Goal: Task Accomplishment & Management: Manage account settings

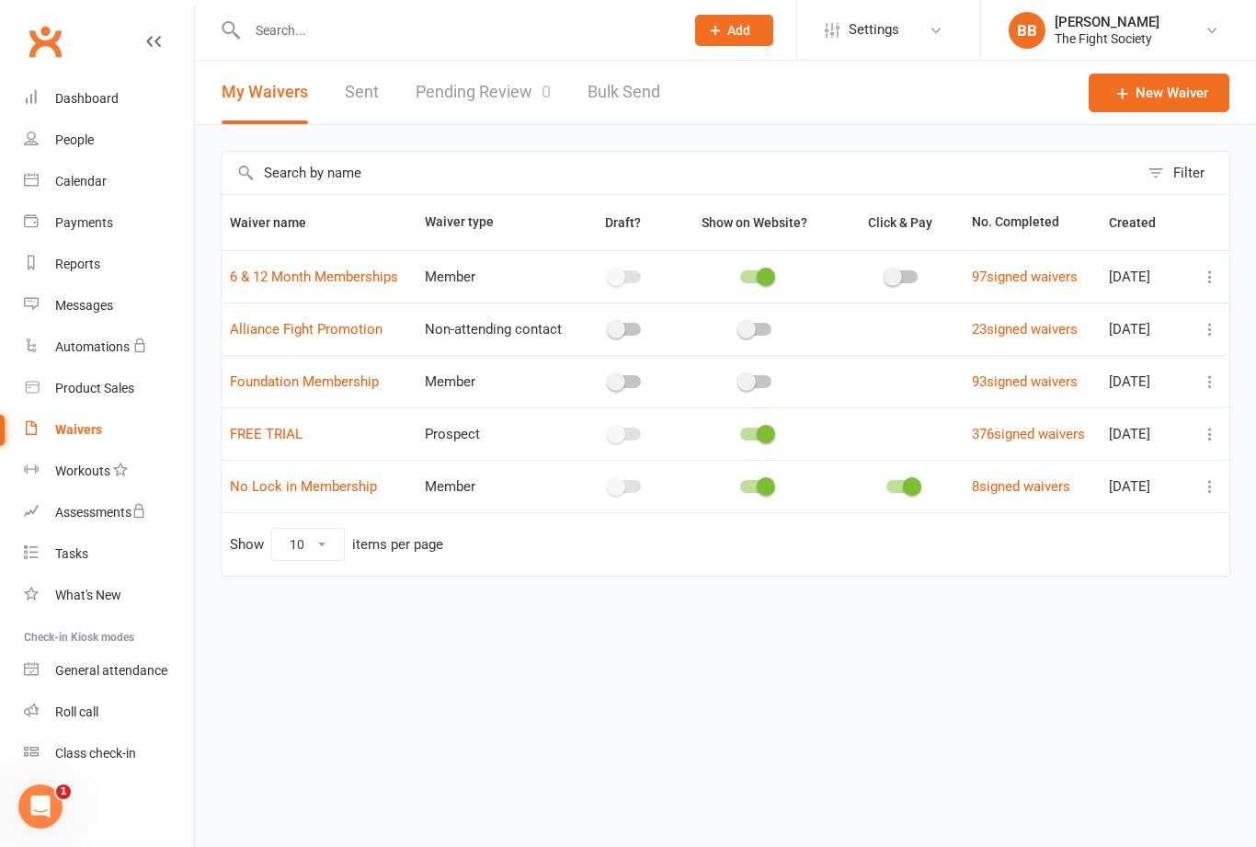
click at [473, 116] on link "Pending Review 0" at bounding box center [483, 92] width 135 height 63
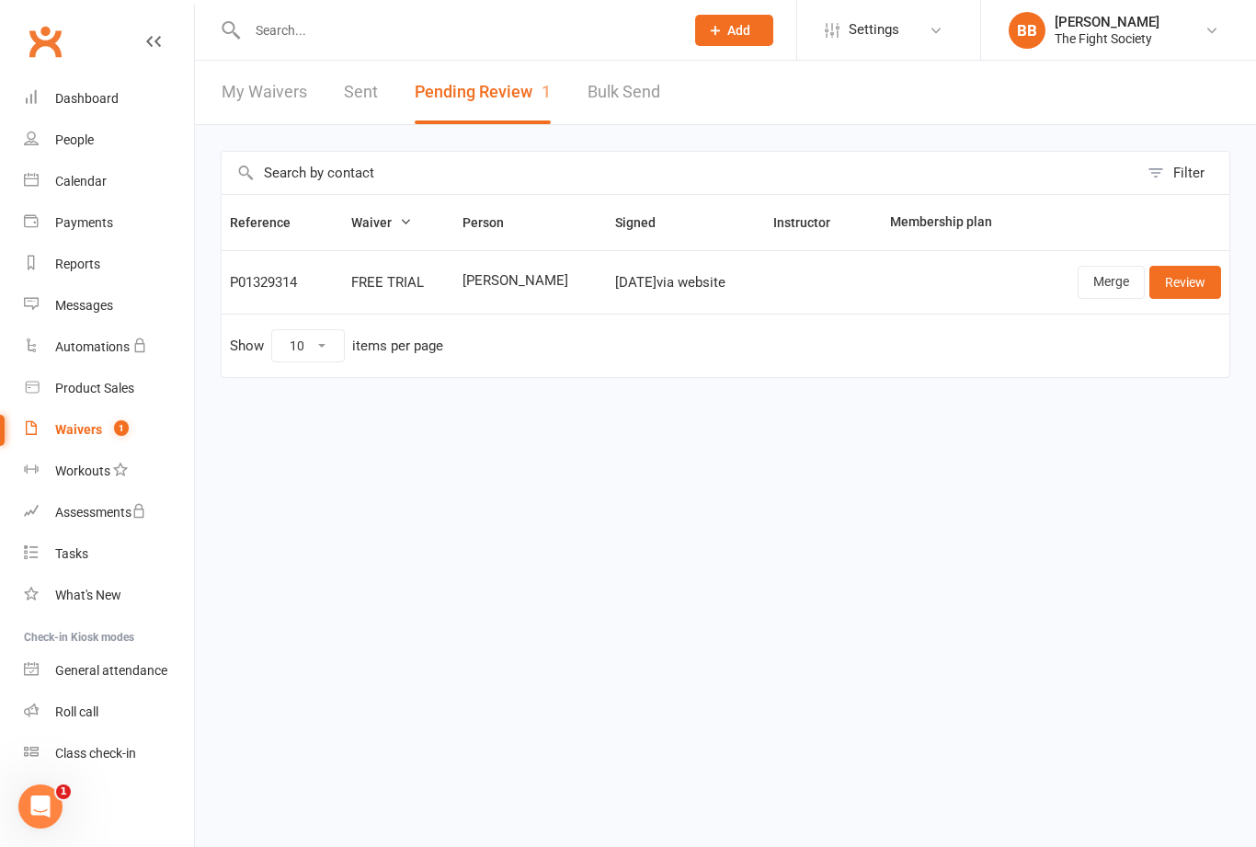
click at [1198, 299] on link "Review" at bounding box center [1185, 282] width 72 height 33
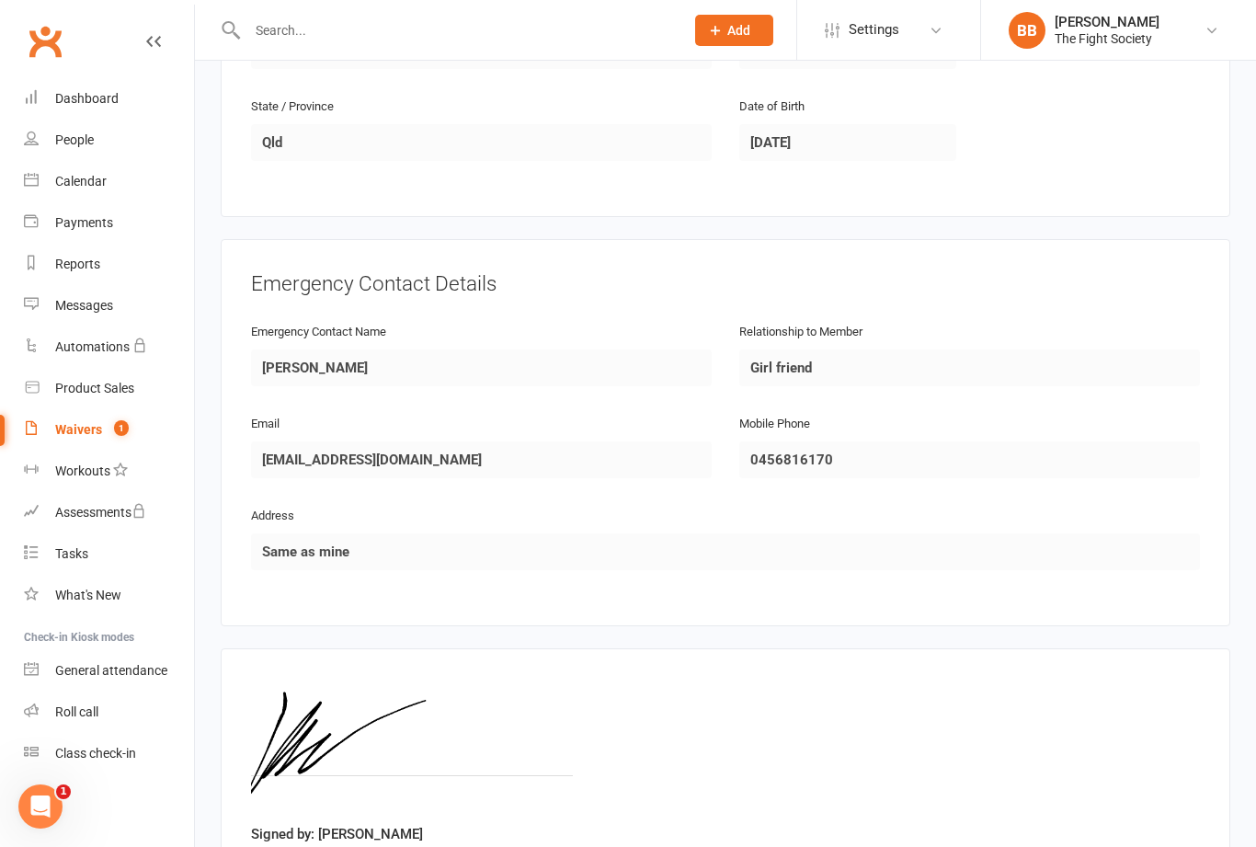
scroll to position [770, 0]
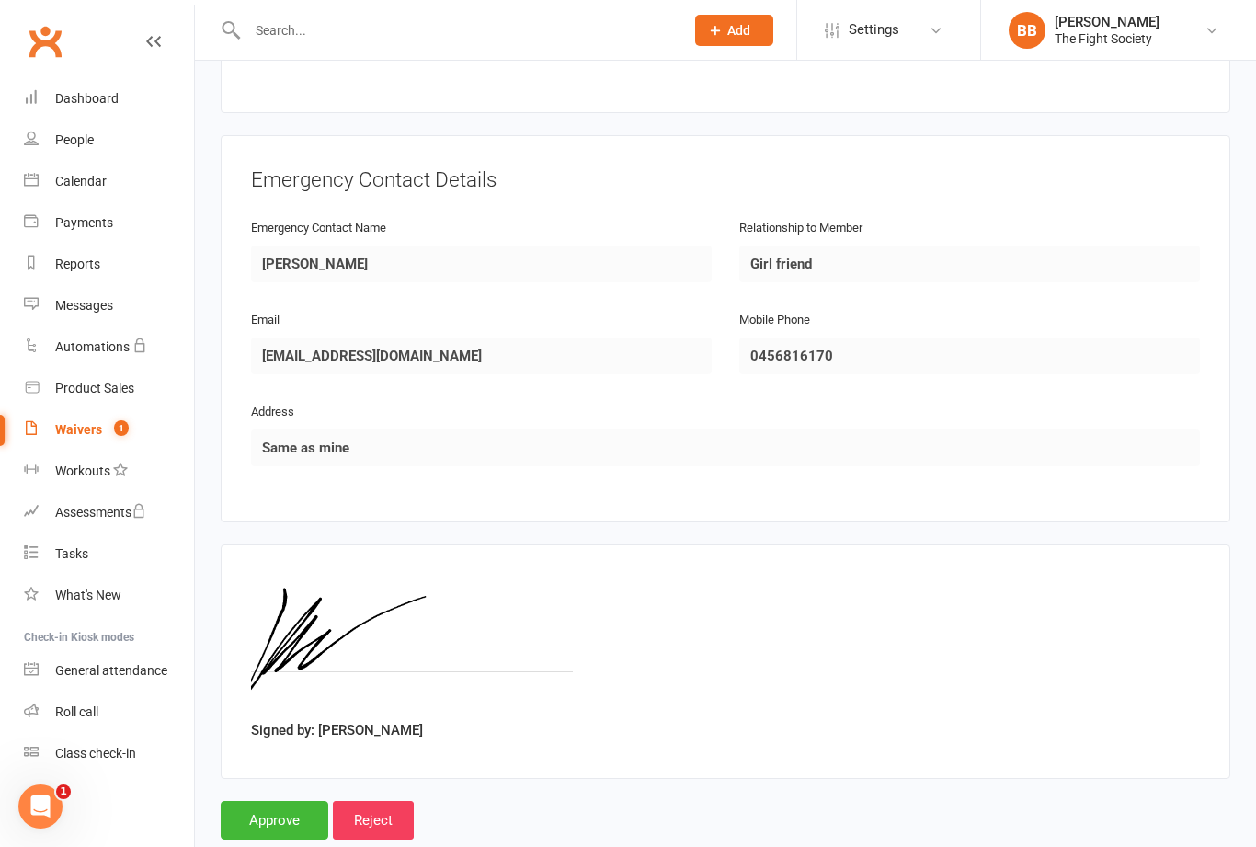
click at [271, 829] on input "Approve" at bounding box center [275, 820] width 108 height 39
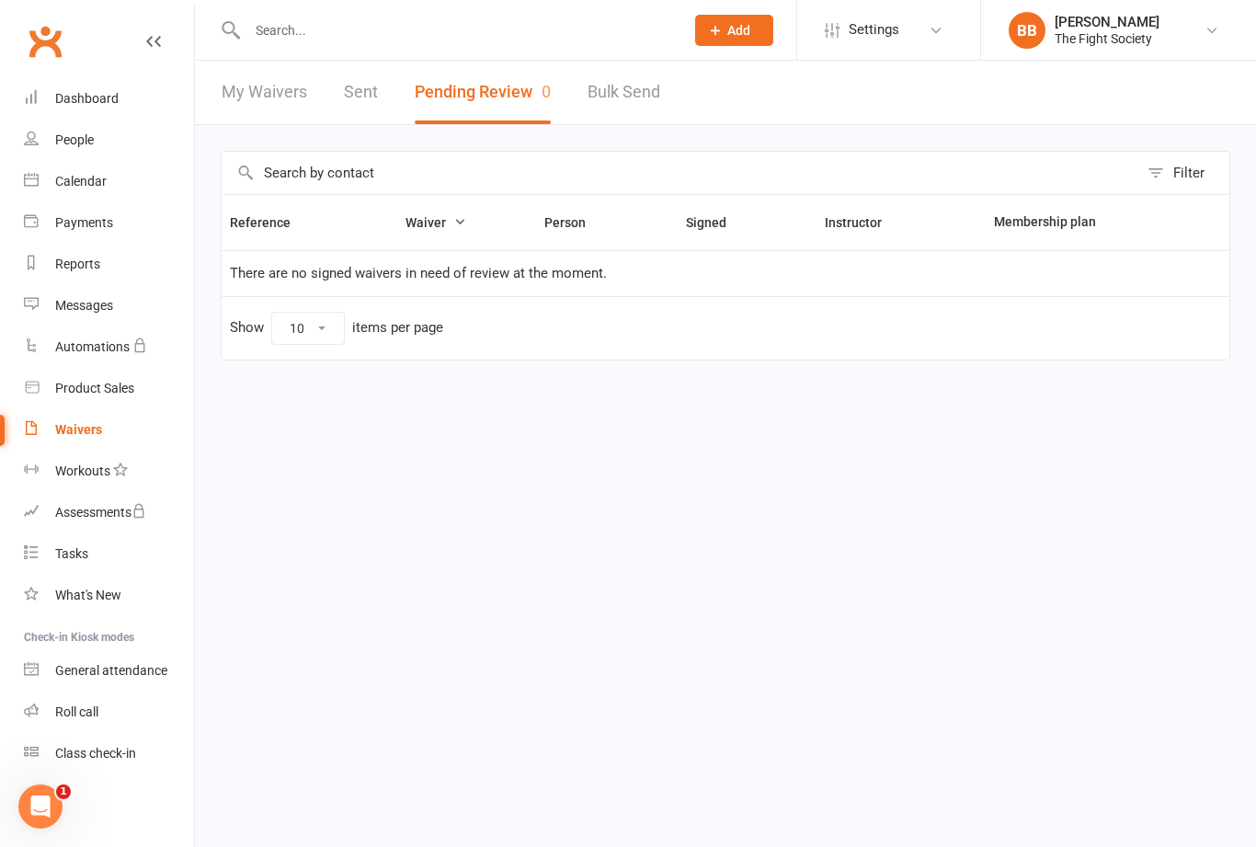
click at [416, 41] on input "text" at bounding box center [456, 30] width 429 height 26
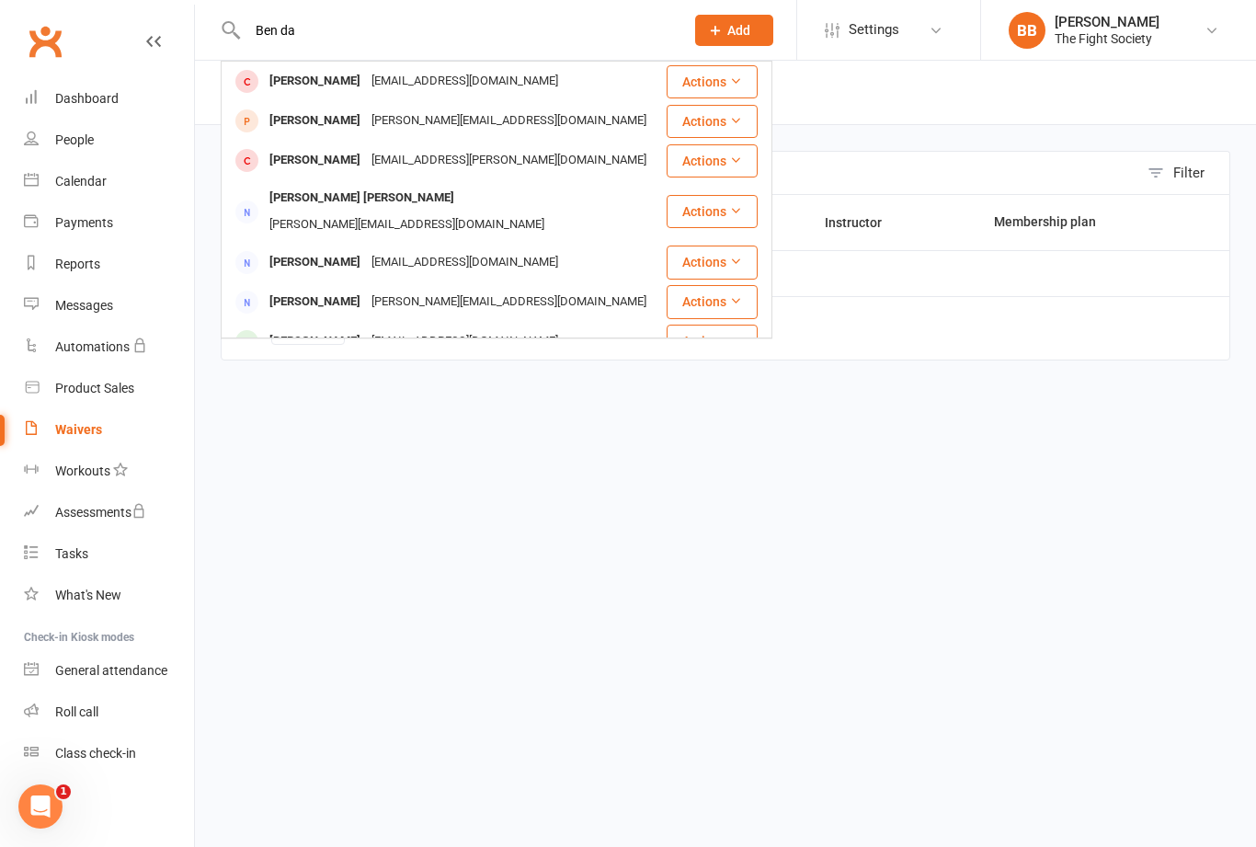
type input "Ben da"
click at [518, 373] on div "Reference Waiver Person Signed Instructor Membership plan There are no signed w…" at bounding box center [726, 290] width 1010 height 192
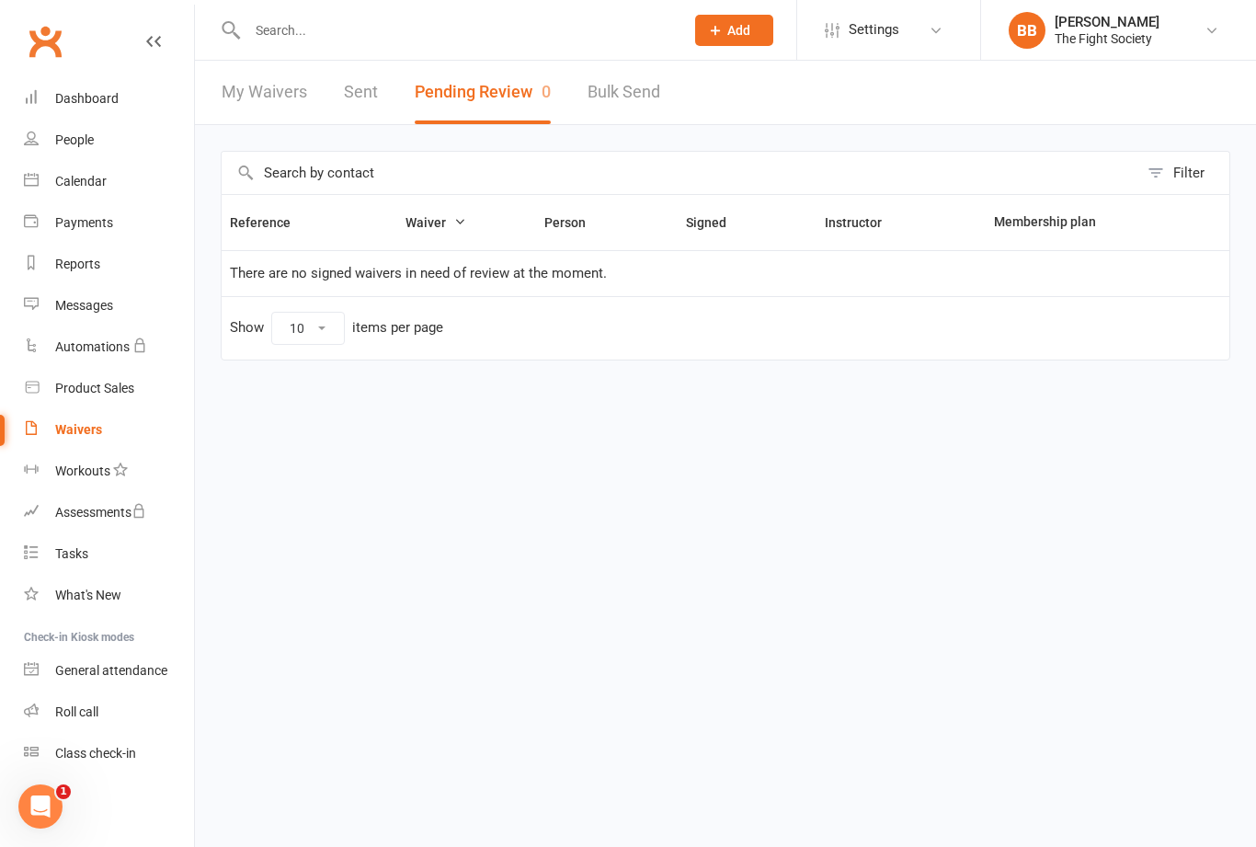
click at [56, 449] on link "Waivers" at bounding box center [109, 429] width 170 height 41
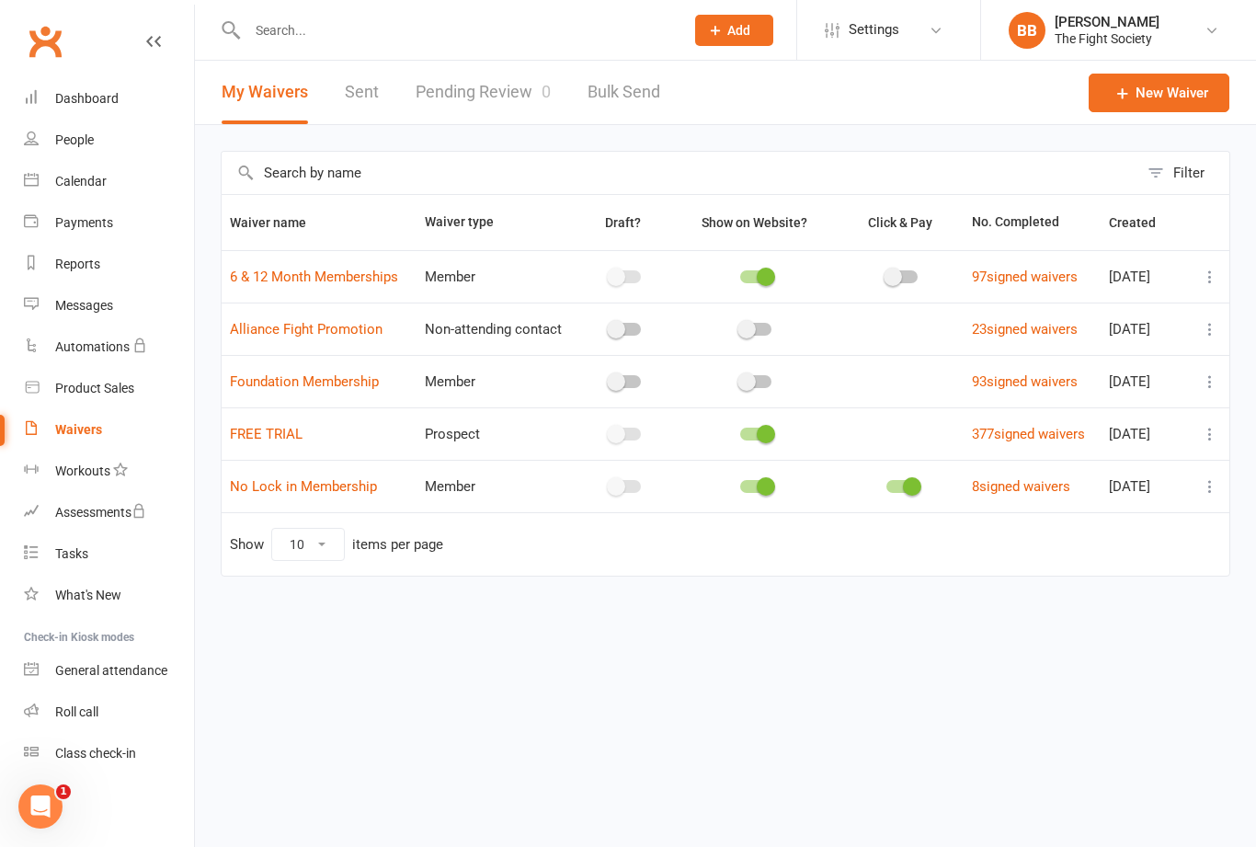
click at [465, 109] on link "Pending Review 0" at bounding box center [483, 92] width 135 height 63
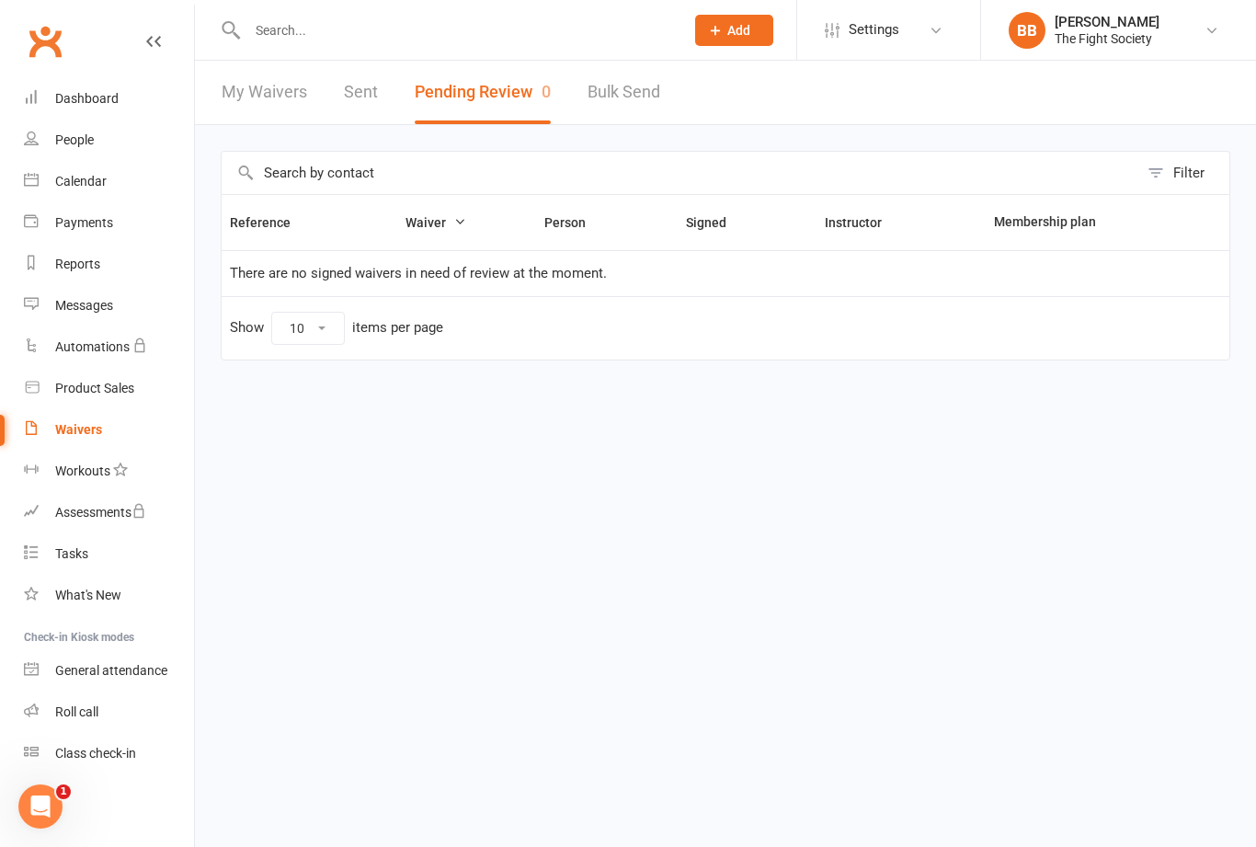
click at [495, 42] on input "text" at bounding box center [456, 30] width 429 height 26
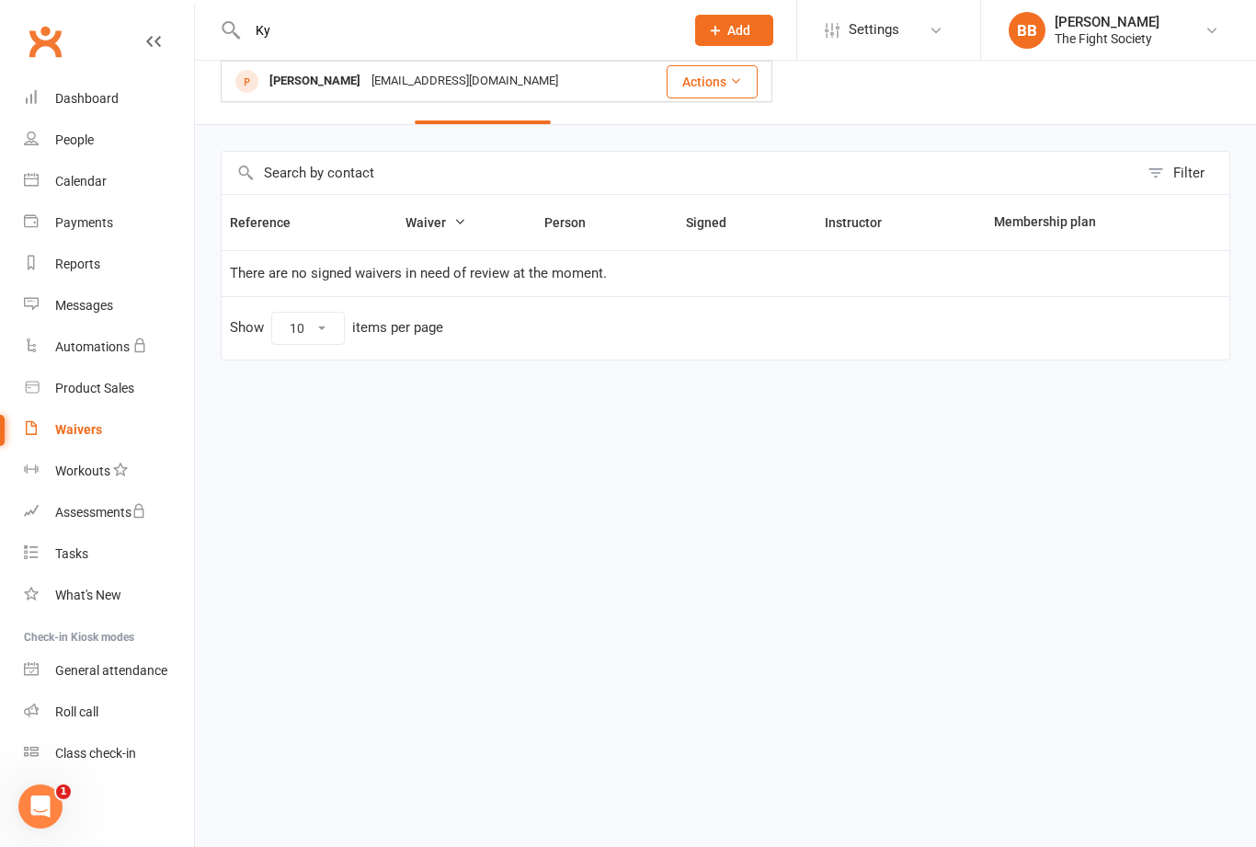
type input "Ky"
click at [366, 78] on div "[EMAIL_ADDRESS][DOMAIN_NAME]" at bounding box center [465, 81] width 198 height 27
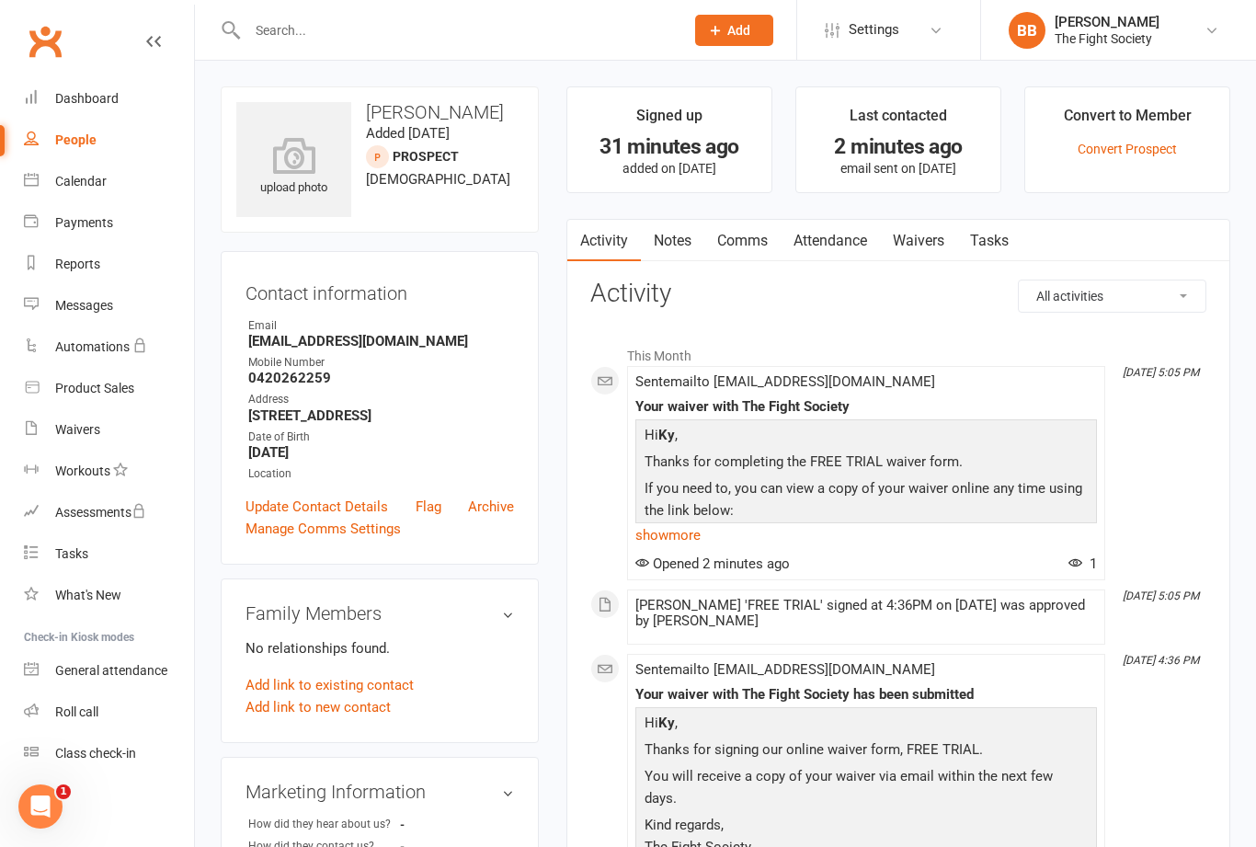
click at [63, 439] on link "Waivers" at bounding box center [109, 429] width 170 height 41
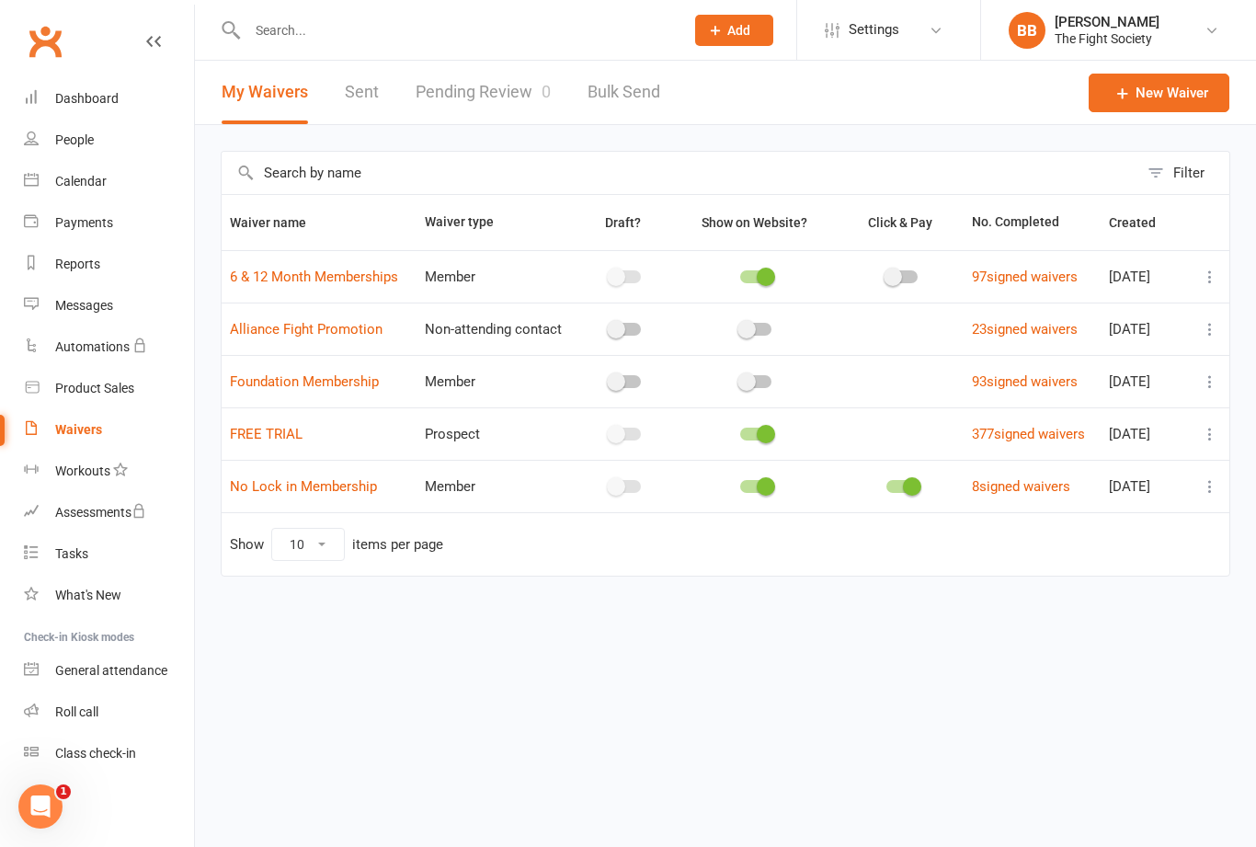
click at [469, 88] on link "Pending Review 0" at bounding box center [483, 92] width 135 height 63
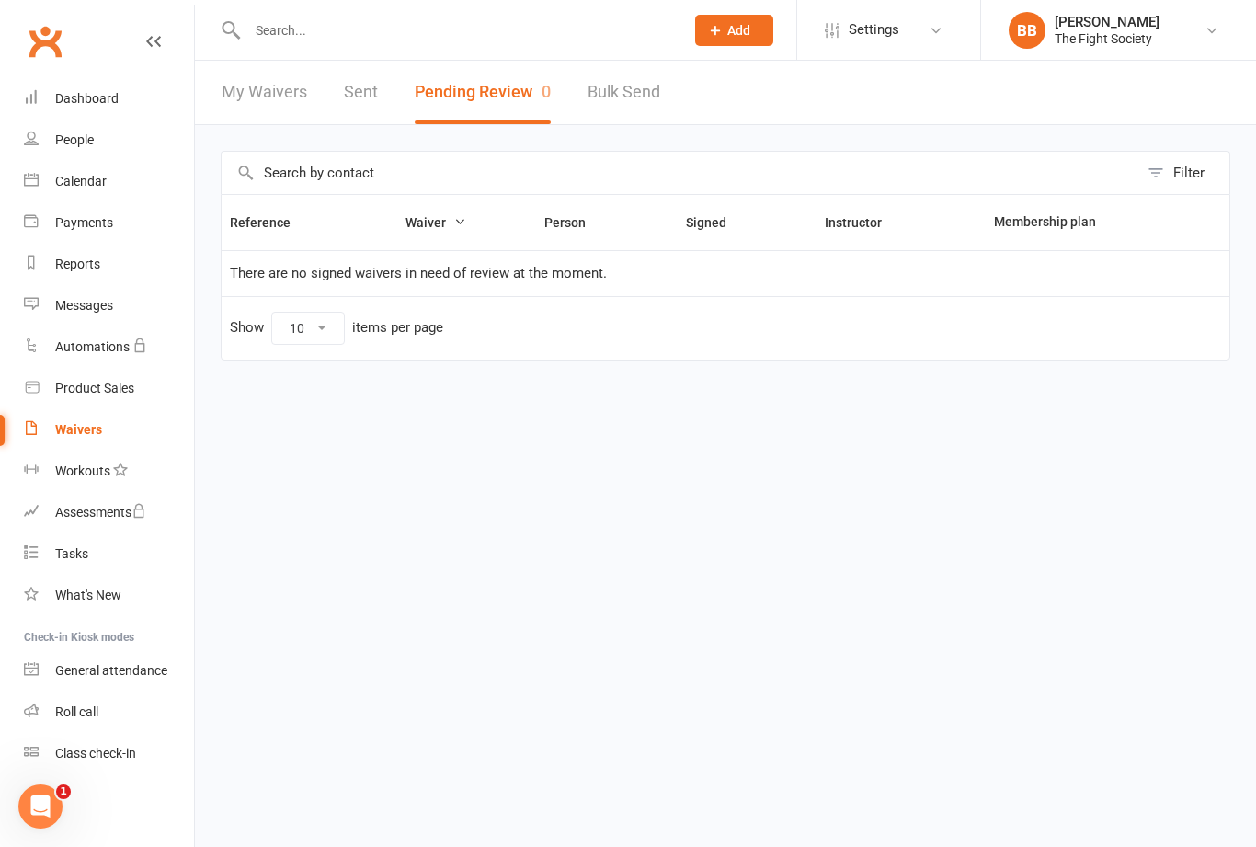
click at [65, 442] on link "Waivers" at bounding box center [109, 429] width 170 height 41
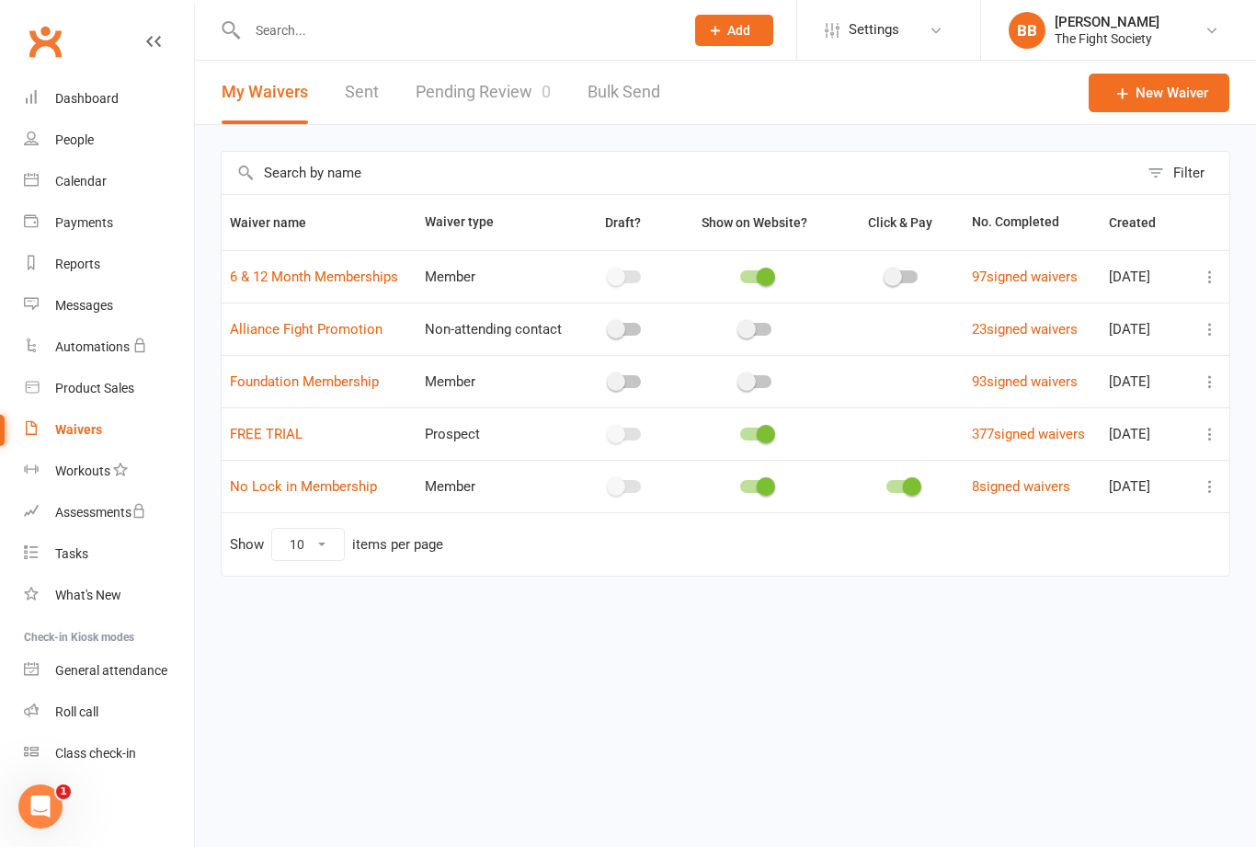
click at [455, 102] on link "Pending Review 0" at bounding box center [483, 92] width 135 height 63
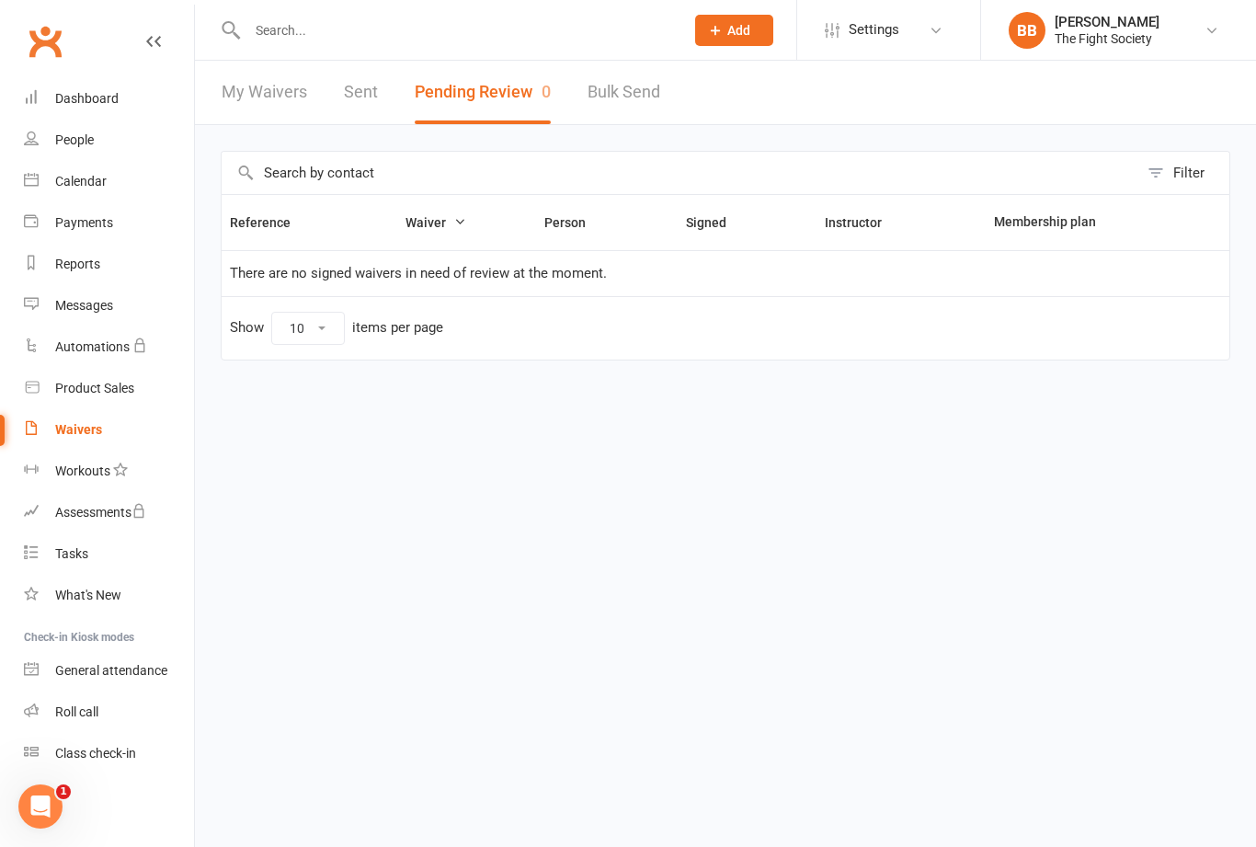
click at [367, 37] on input "text" at bounding box center [456, 30] width 429 height 26
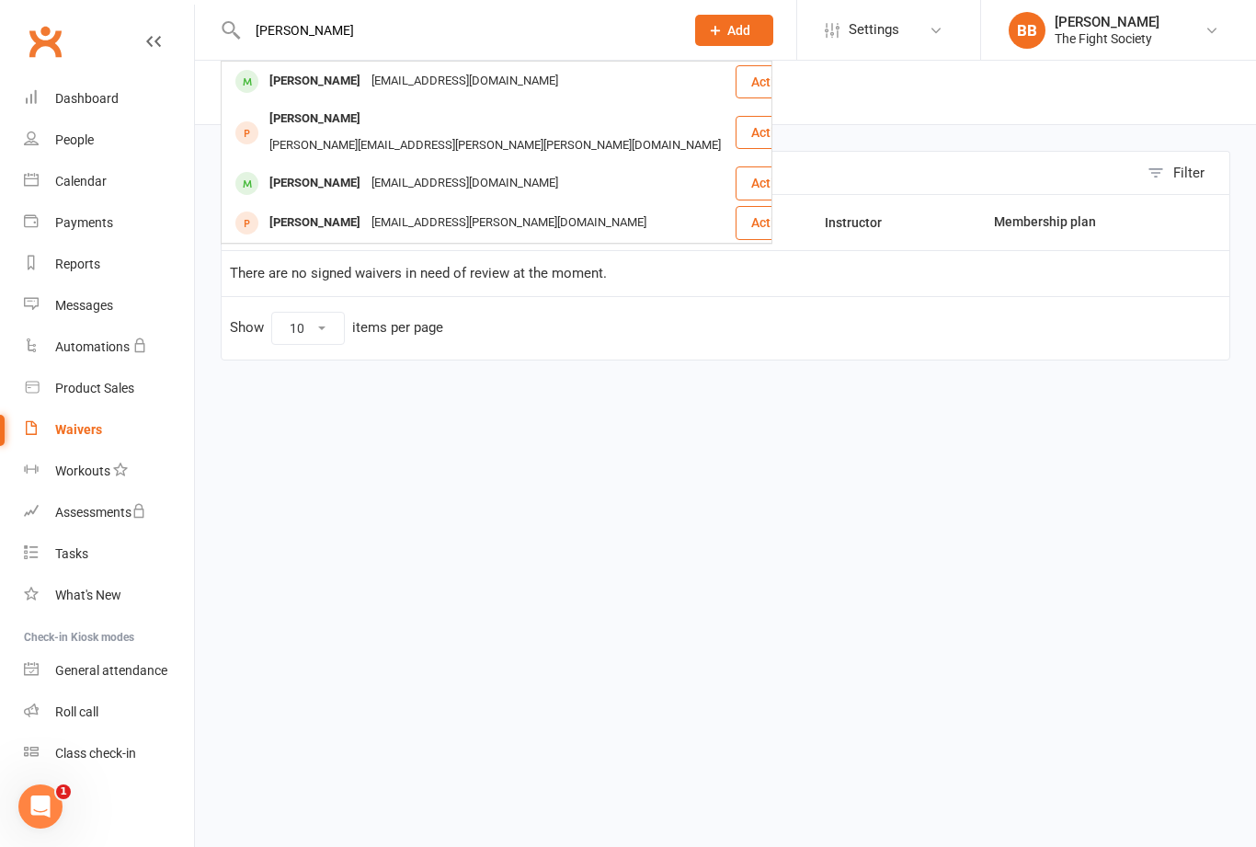
type input "[PERSON_NAME]"
click at [394, 438] on html "[PERSON_NAME] [PERSON_NAME] [EMAIL_ADDRESS][DOMAIN_NAME] Actions [PERSON_NAME] …" at bounding box center [628, 219] width 1256 height 438
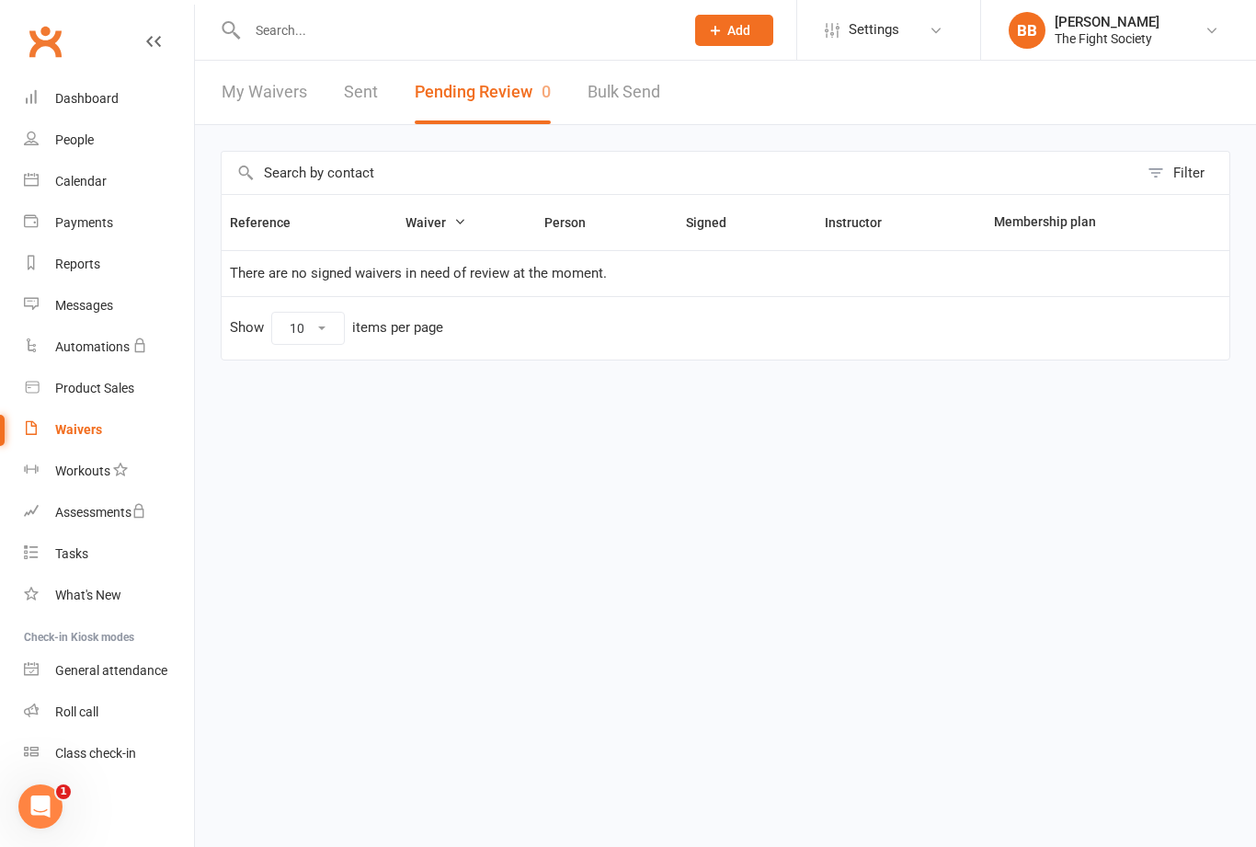
click at [81, 434] on div "Waivers" at bounding box center [78, 429] width 47 height 15
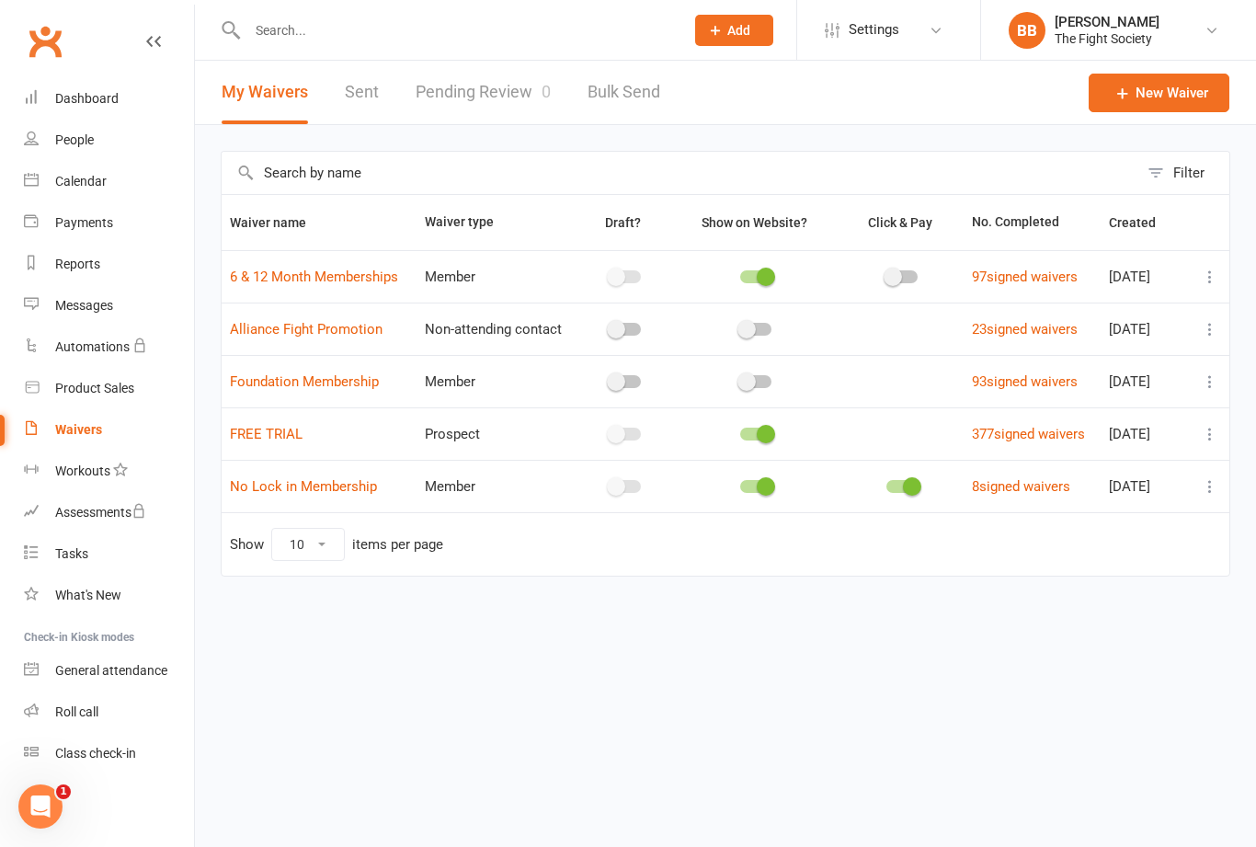
click at [492, 98] on link "Pending Review 0" at bounding box center [483, 92] width 135 height 63
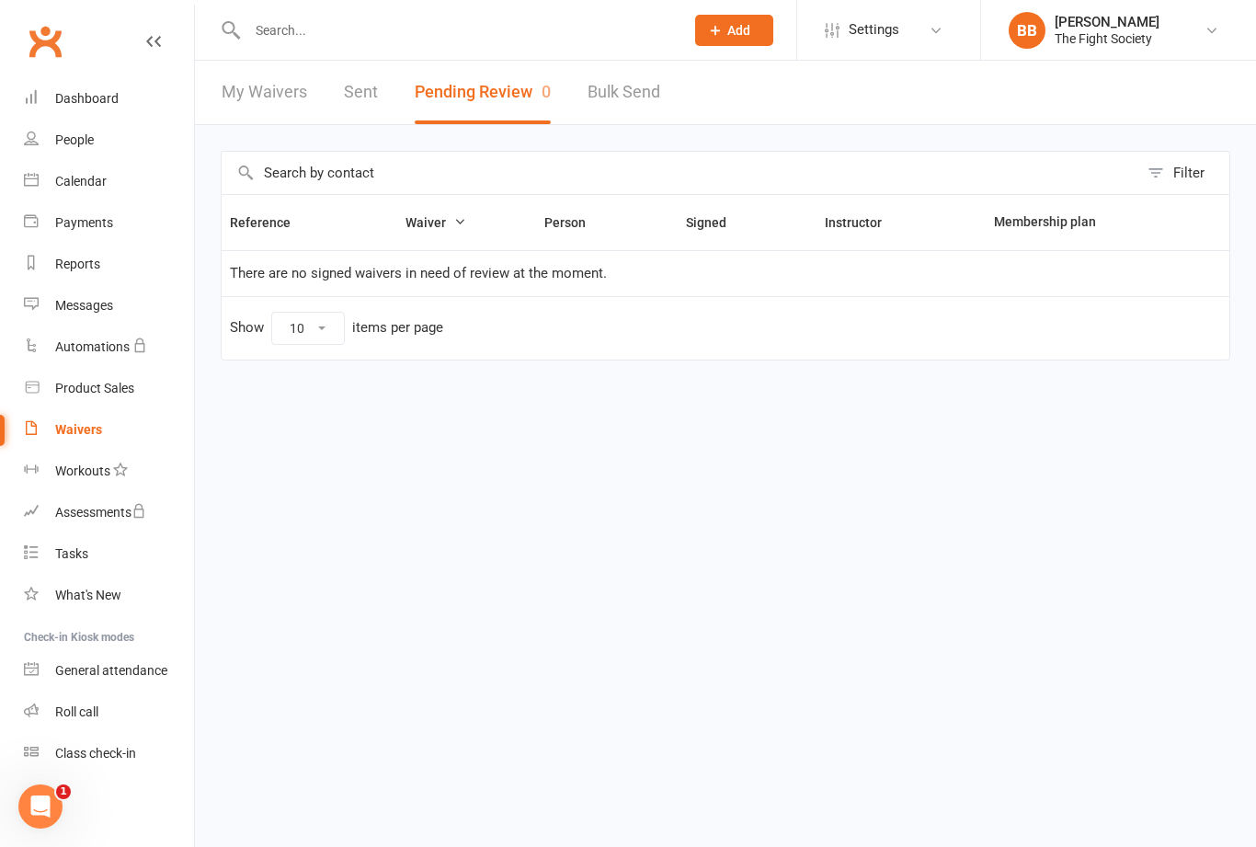
click at [93, 430] on div "Waivers" at bounding box center [78, 429] width 47 height 15
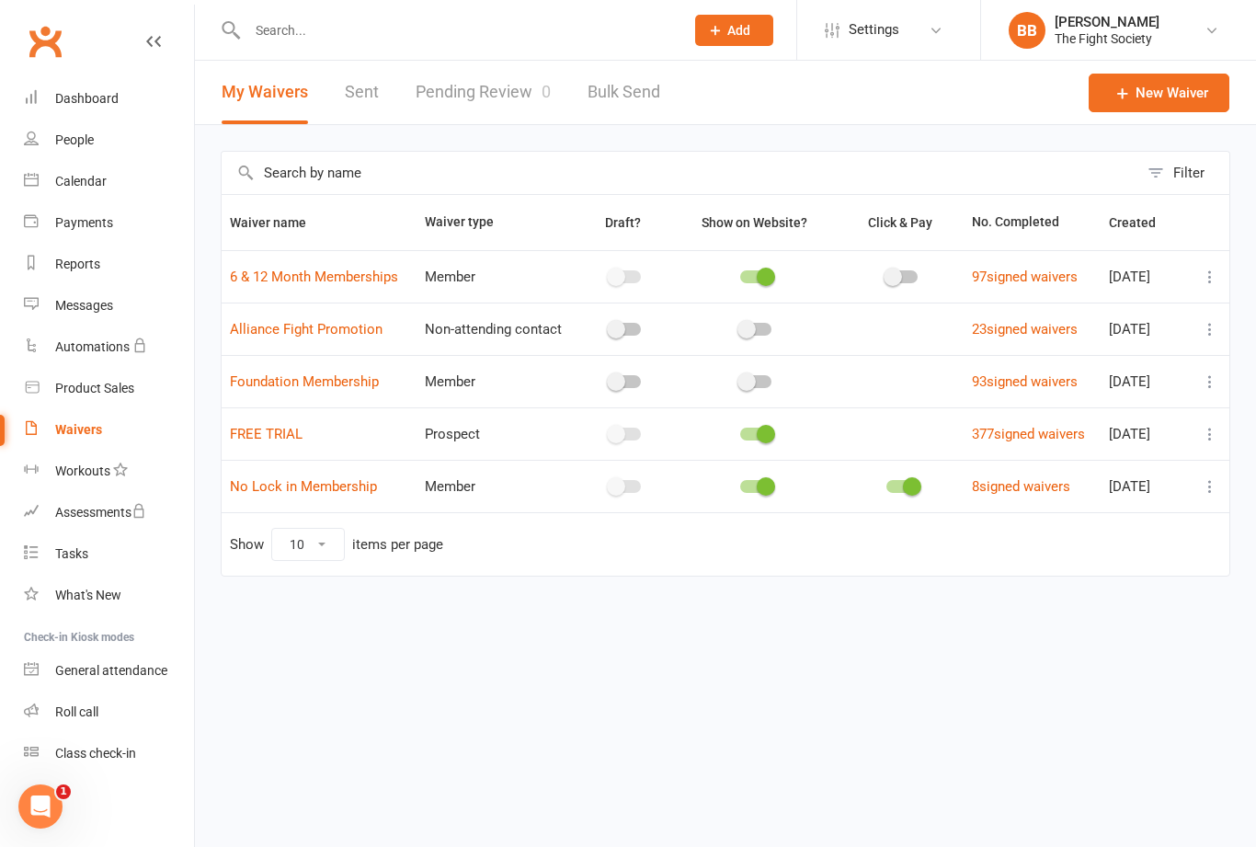
click at [469, 92] on link "Pending Review 0" at bounding box center [483, 92] width 135 height 63
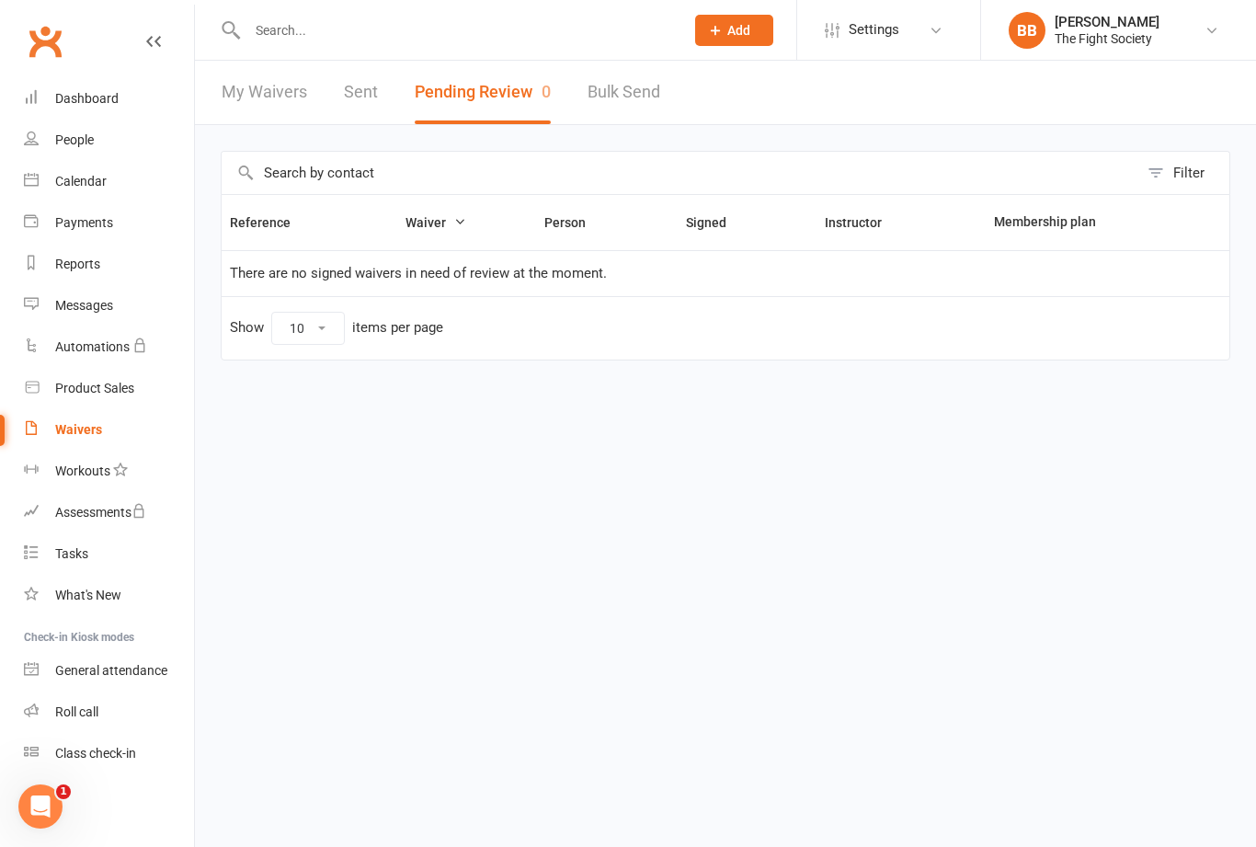
click at [474, 85] on button "Pending Review 0" at bounding box center [483, 92] width 136 height 63
click at [74, 431] on div "Waivers" at bounding box center [78, 429] width 47 height 15
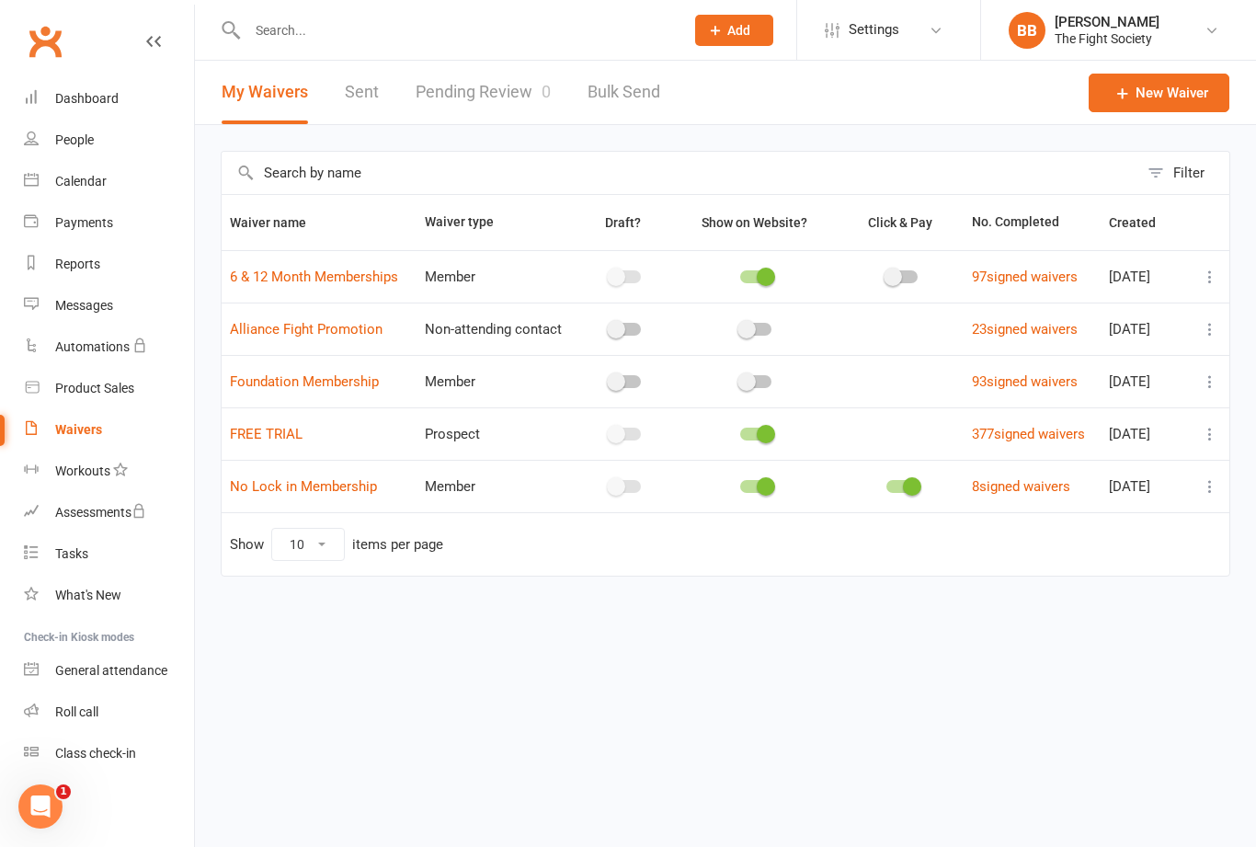
click at [481, 95] on link "Pending Review 0" at bounding box center [483, 92] width 135 height 63
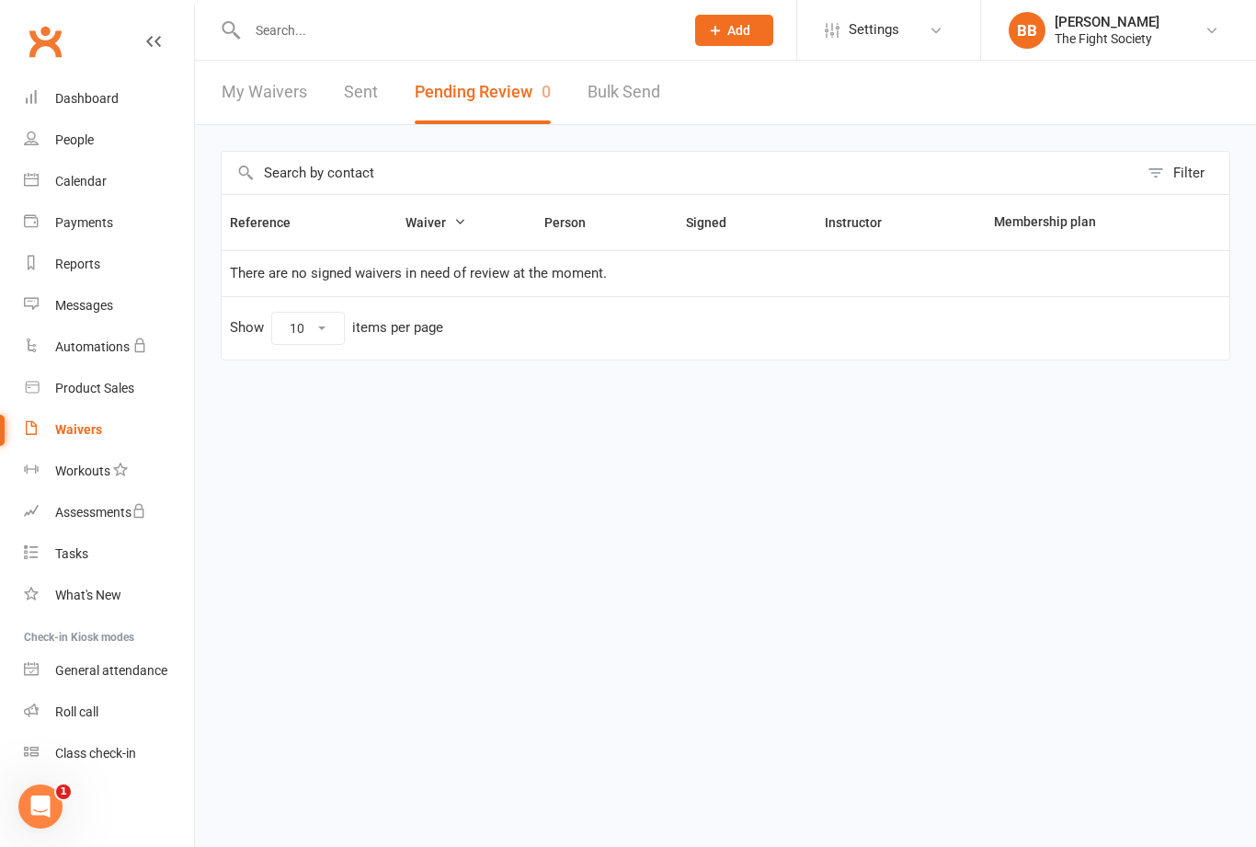
click at [501, 92] on button "Pending Review 0" at bounding box center [483, 92] width 136 height 63
click at [97, 426] on div "Waivers" at bounding box center [78, 429] width 47 height 15
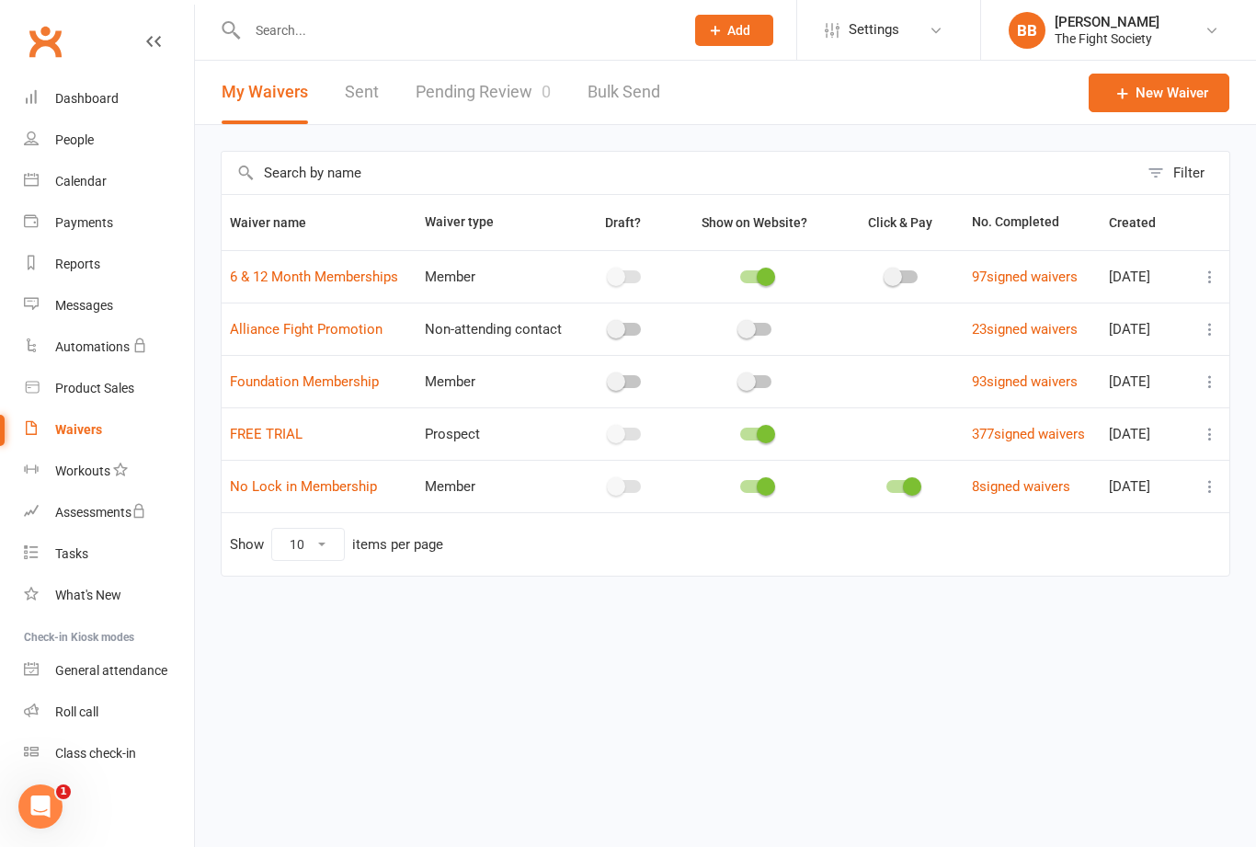
click at [464, 87] on link "Pending Review 0" at bounding box center [483, 92] width 135 height 63
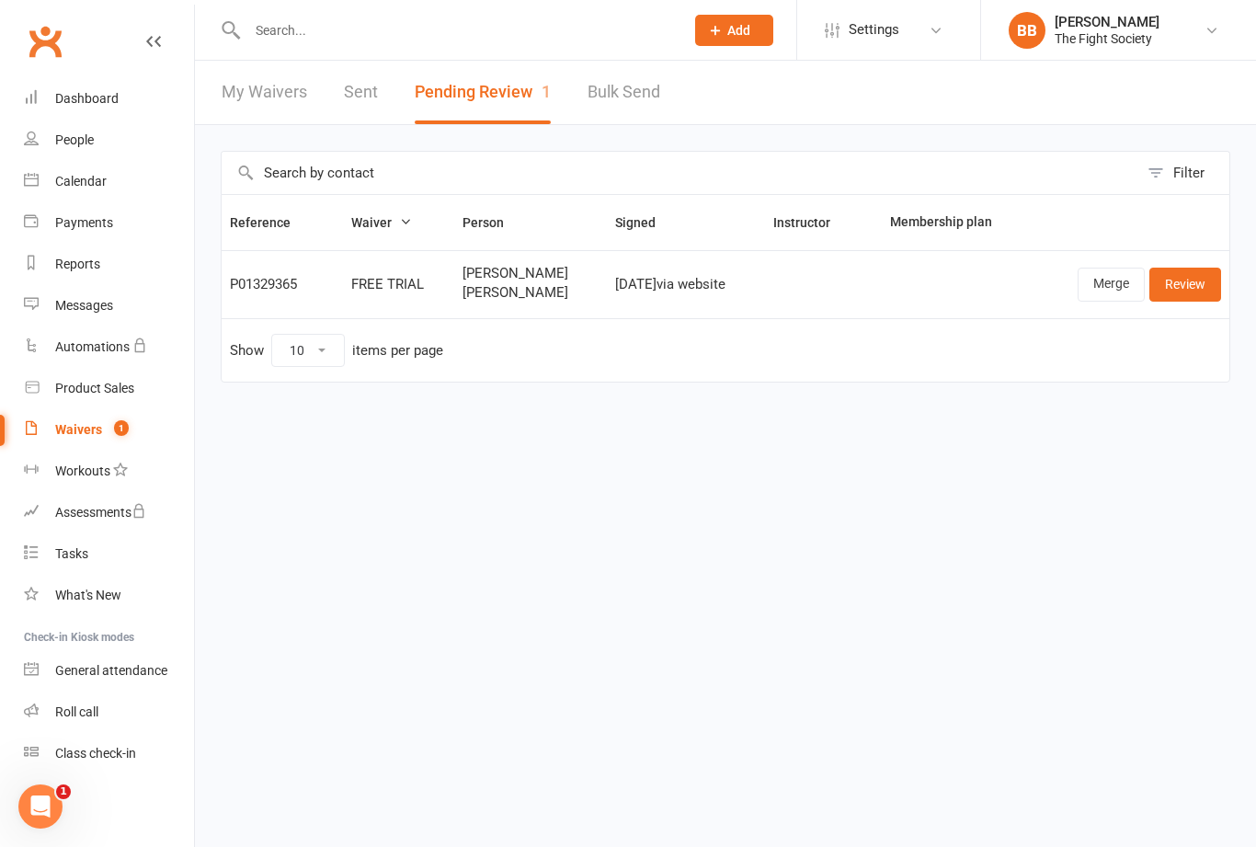
click at [1189, 301] on link "Review" at bounding box center [1185, 284] width 72 height 33
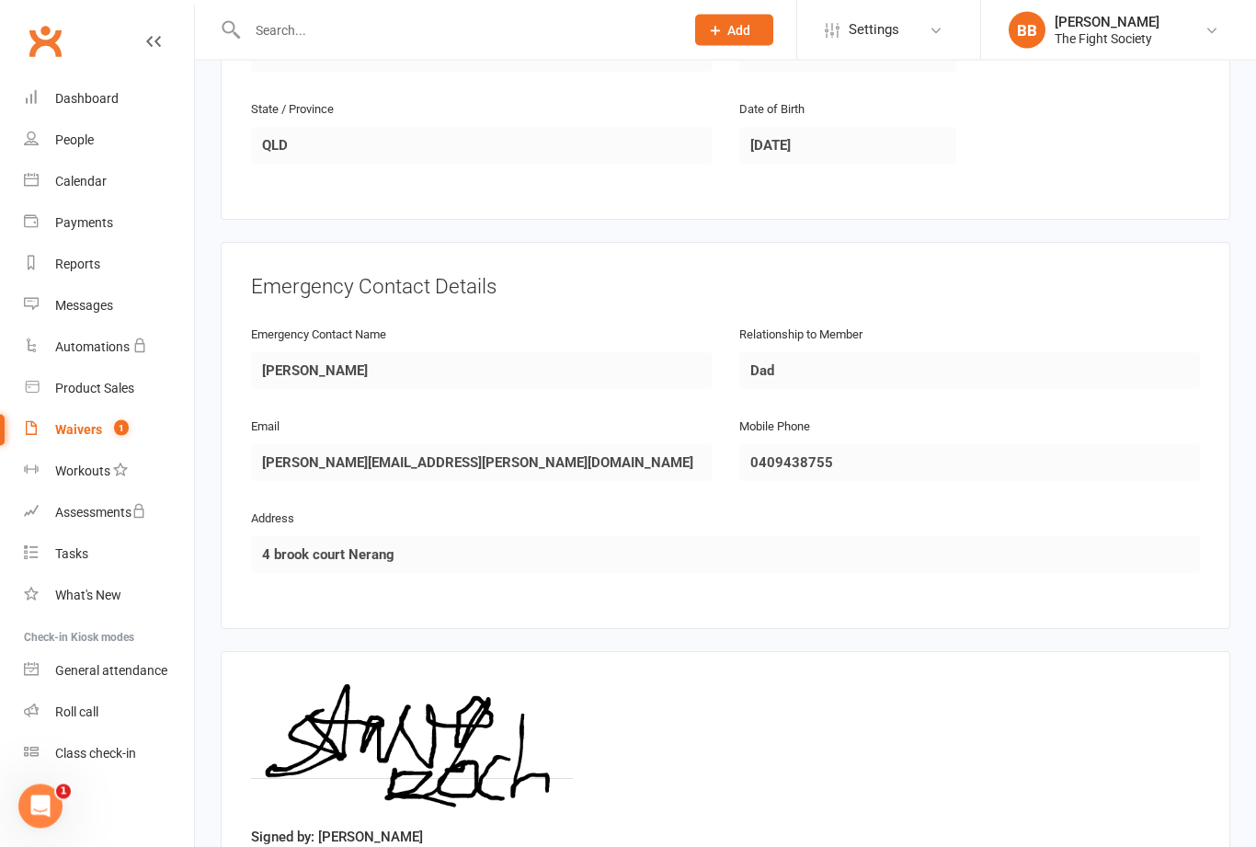
scroll to position [1475, 0]
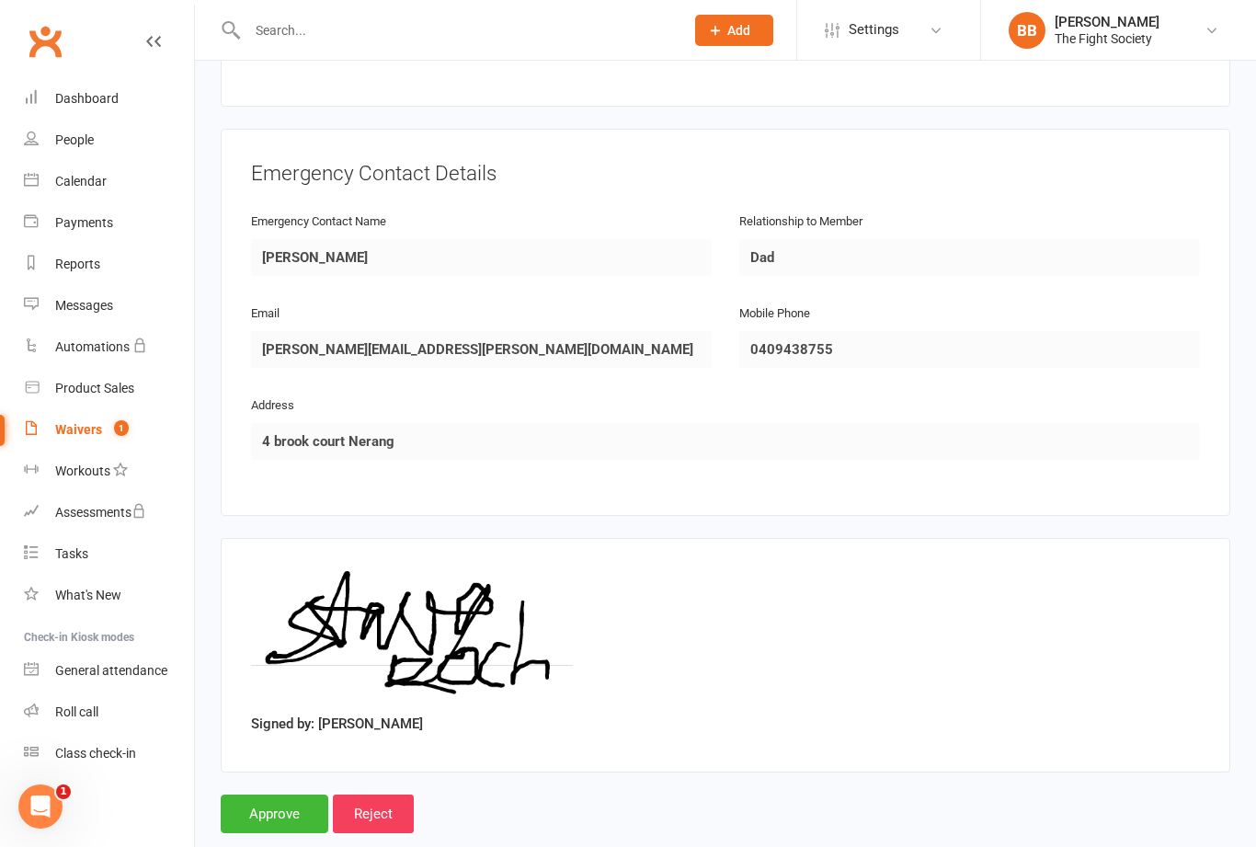
click at [281, 826] on input "Approve" at bounding box center [275, 813] width 108 height 39
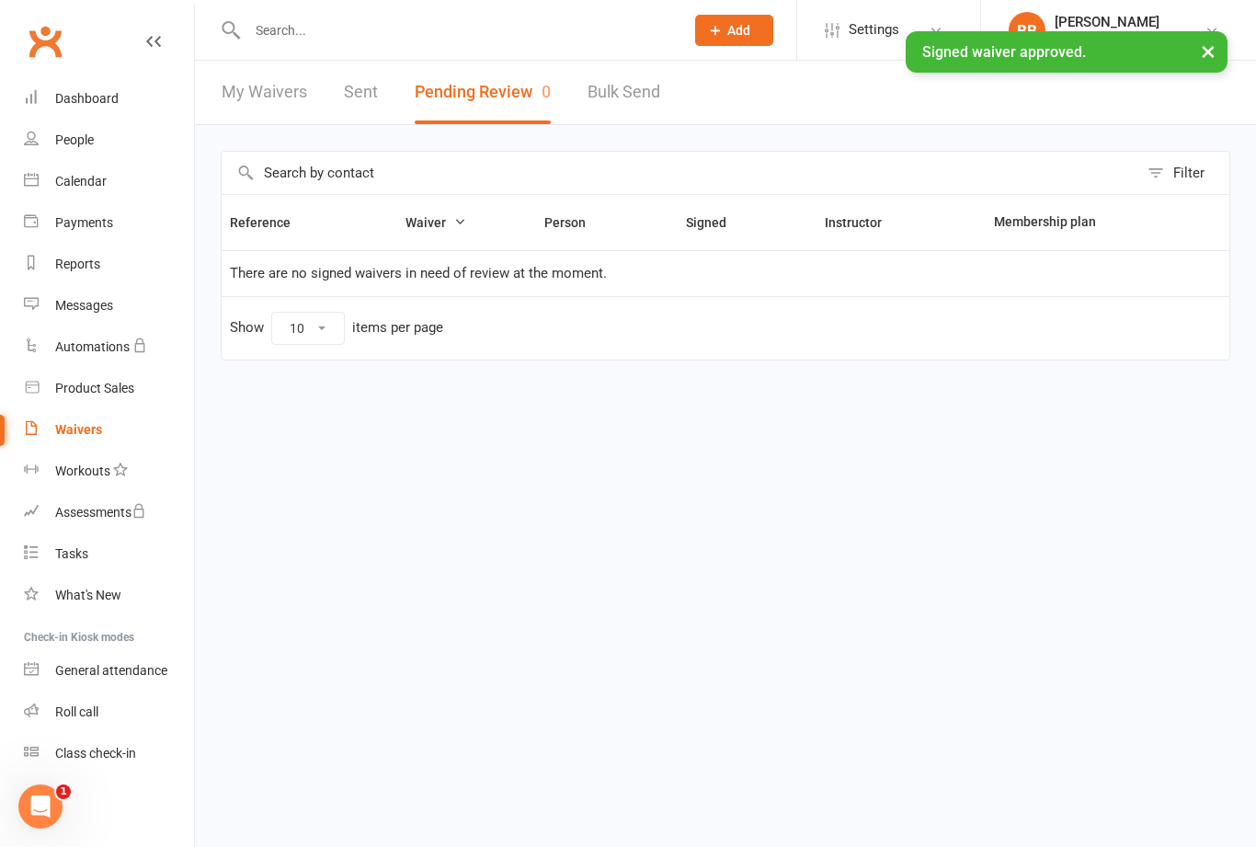
click at [540, 31] on div "× Signed waiver approved." at bounding box center [616, 31] width 1232 height 0
click at [534, 40] on input "text" at bounding box center [456, 30] width 429 height 26
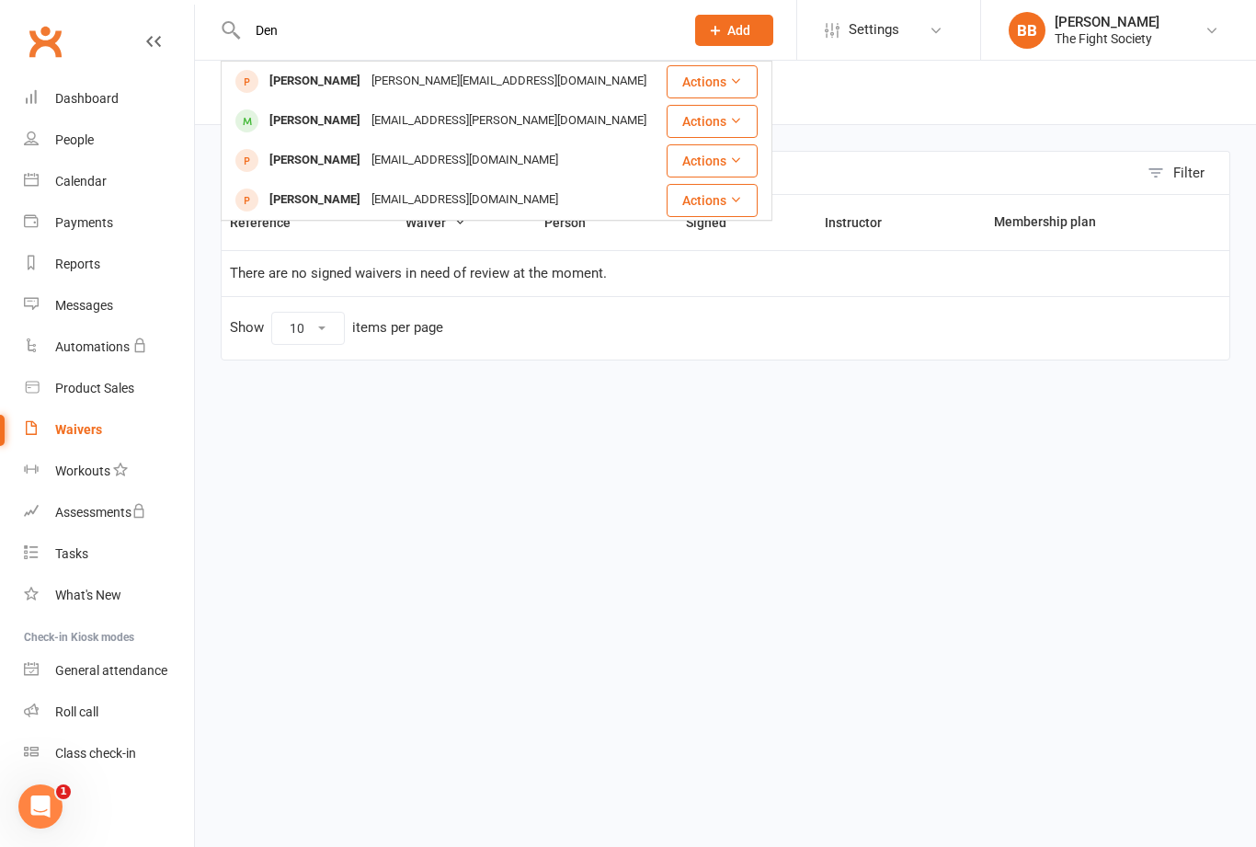
type input "Den"
click at [333, 208] on div "[PERSON_NAME]" at bounding box center [315, 200] width 102 height 27
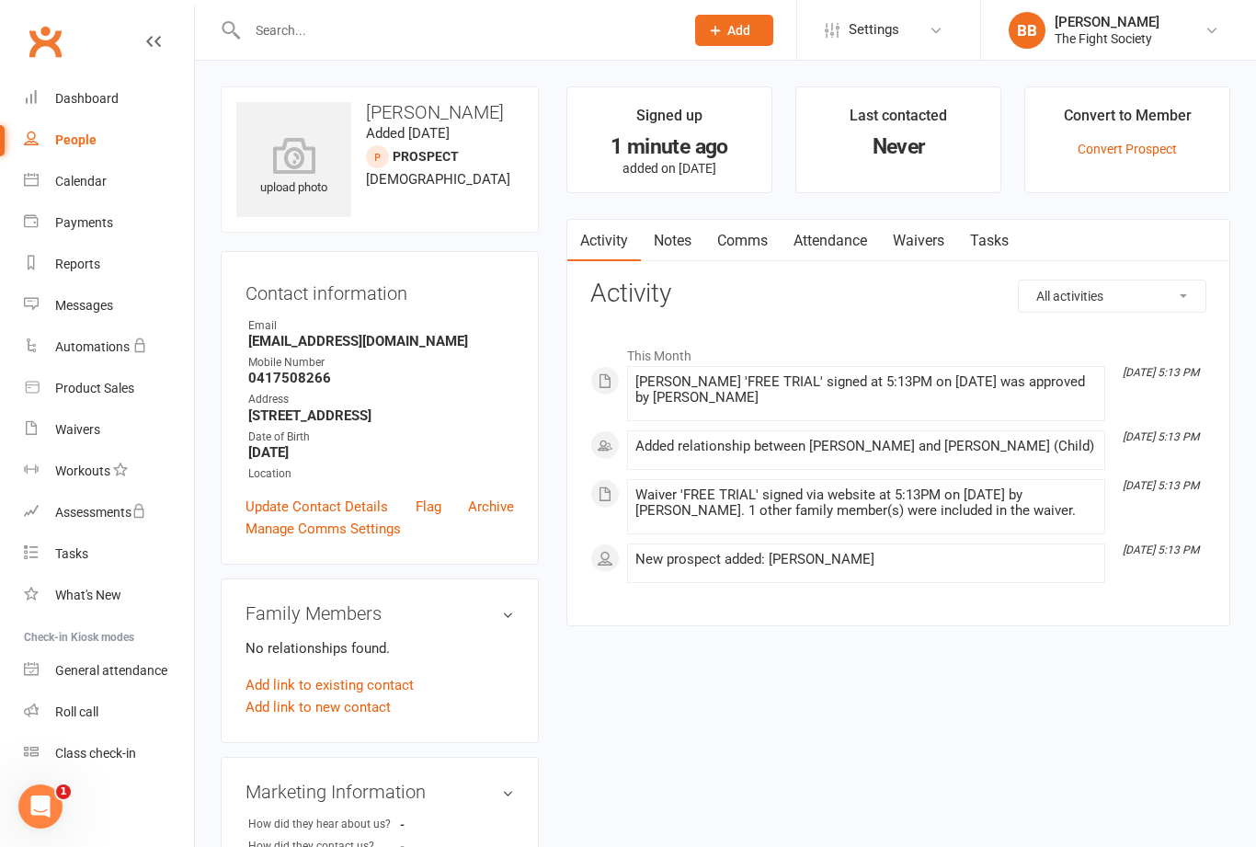
click at [1135, 147] on link "Convert Prospect" at bounding box center [1127, 149] width 99 height 15
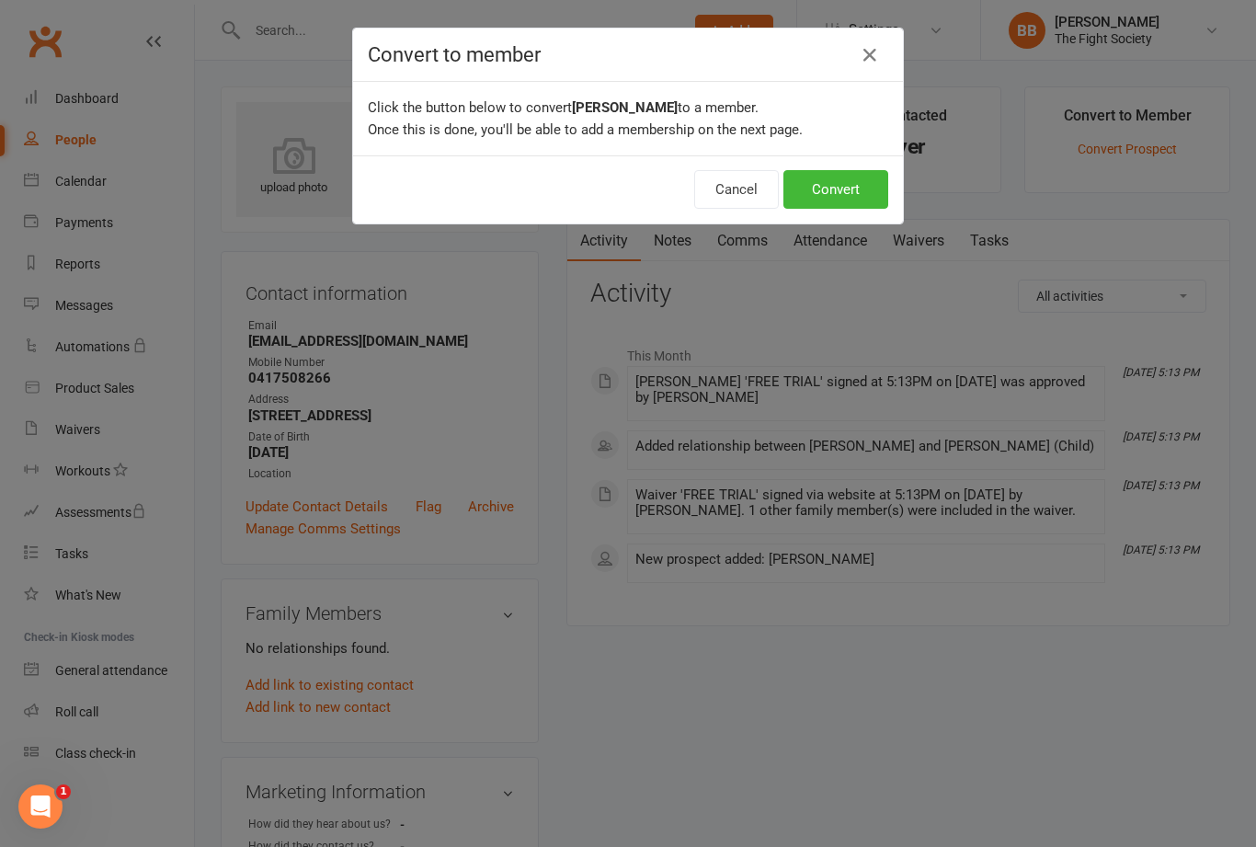
click at [856, 183] on button "Convert" at bounding box center [835, 189] width 105 height 39
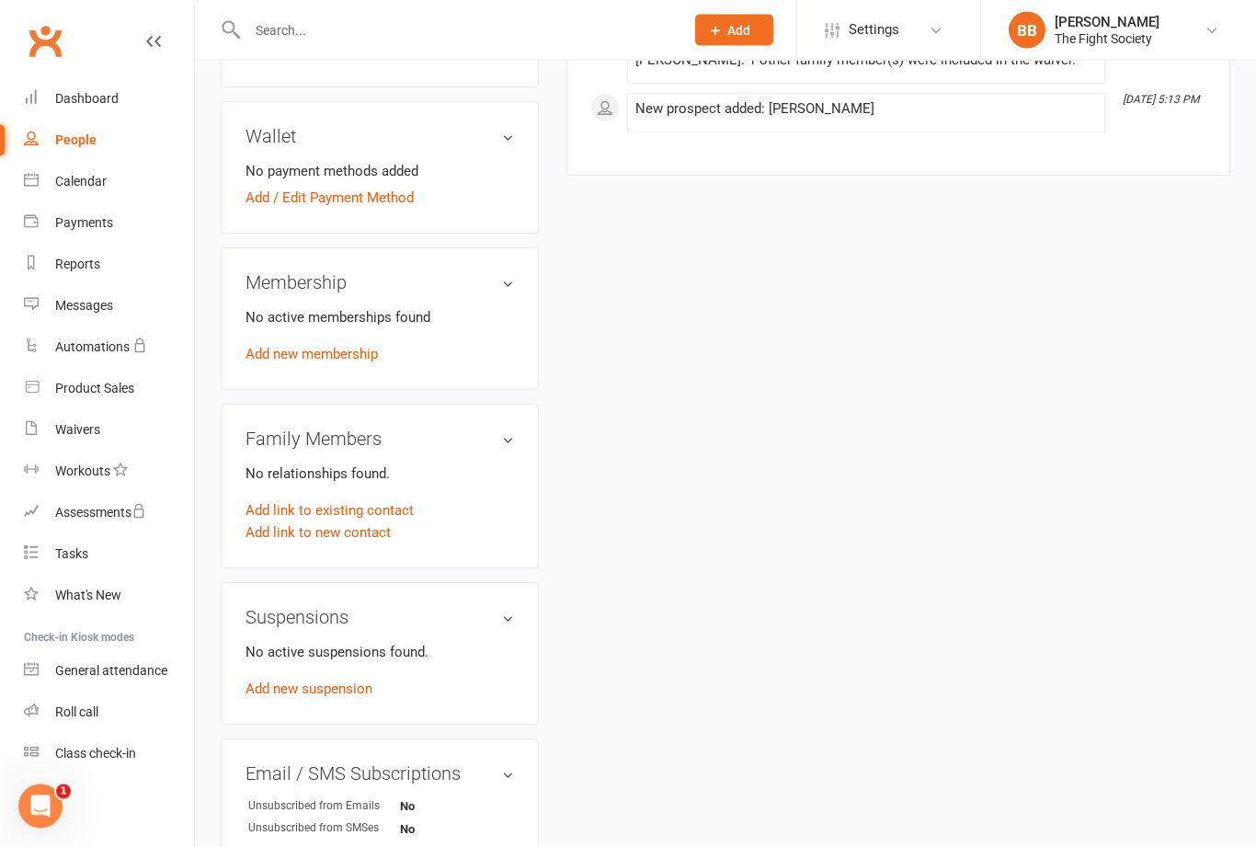
click at [333, 360] on link "Add new membership" at bounding box center [312, 355] width 132 height 17
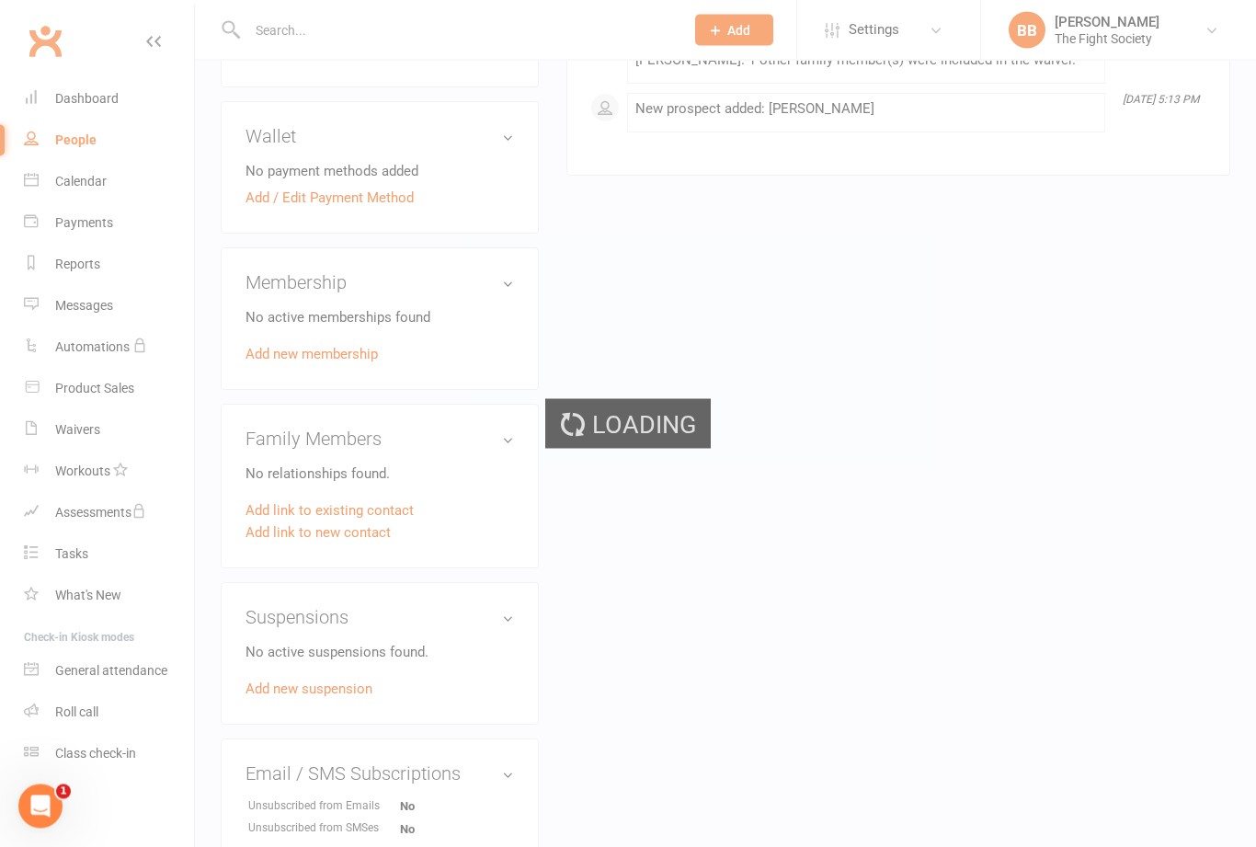
scroll to position [514, 0]
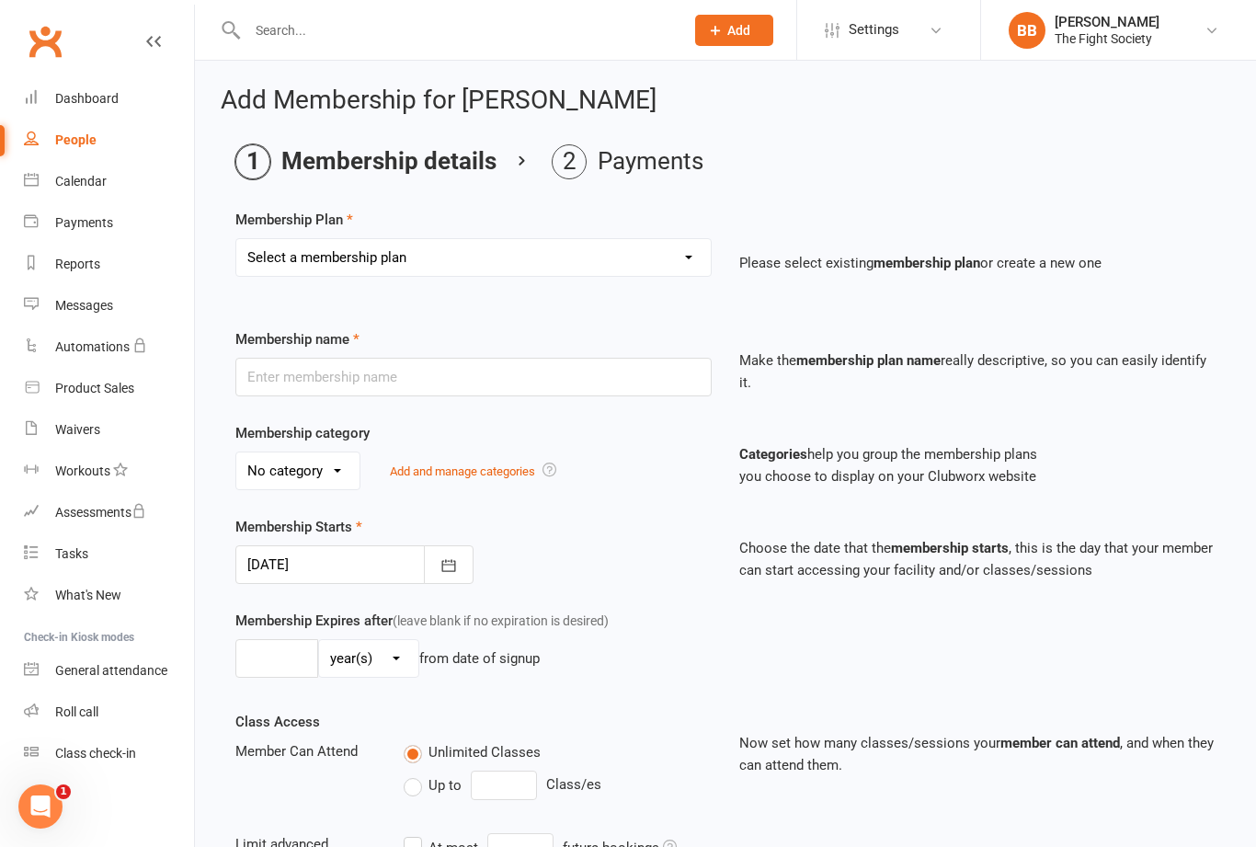
click at [563, 255] on select "Select a membership plan Create new Membership Plan Free Trial Weekly Foundatio…" at bounding box center [473, 257] width 474 height 37
select select "1"
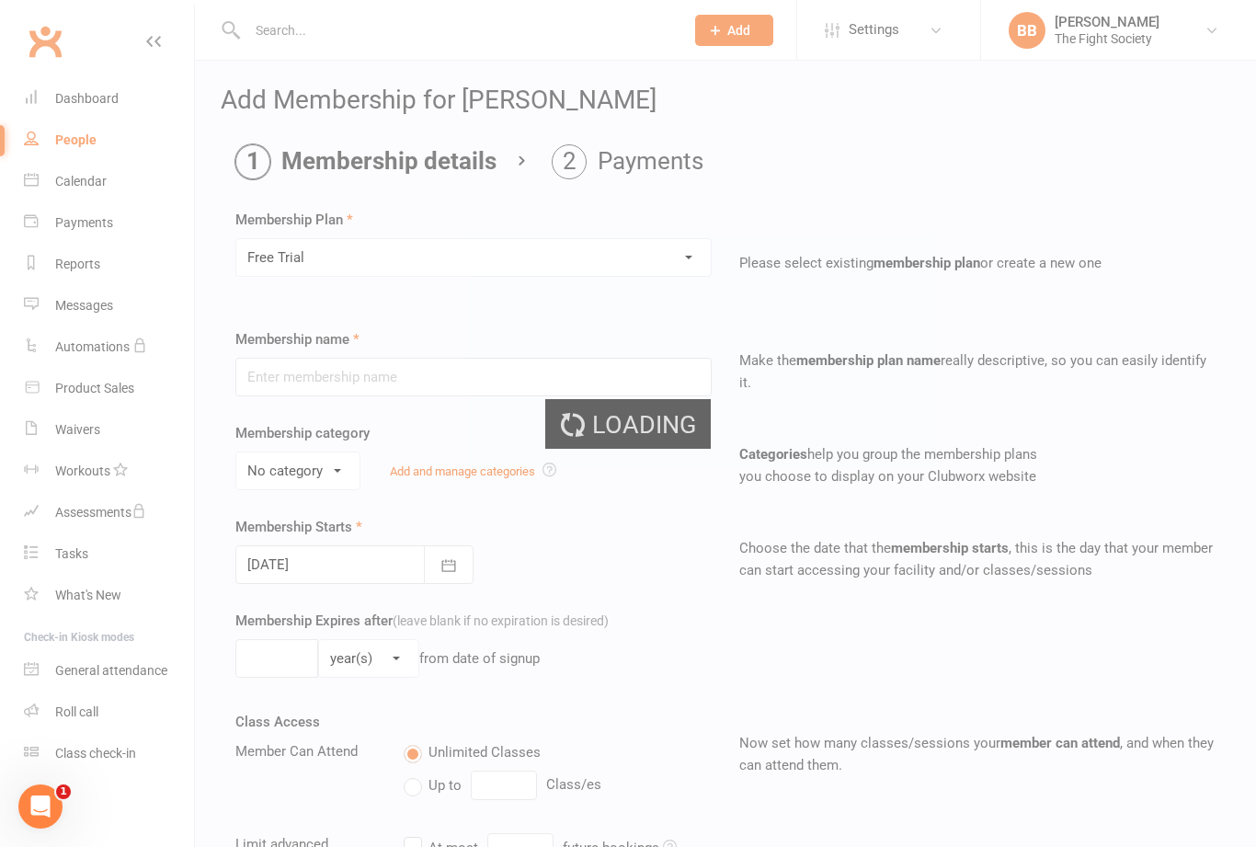
type input "Free Trial"
select select "2"
type input "1"
select select "1"
checkbox input "true"
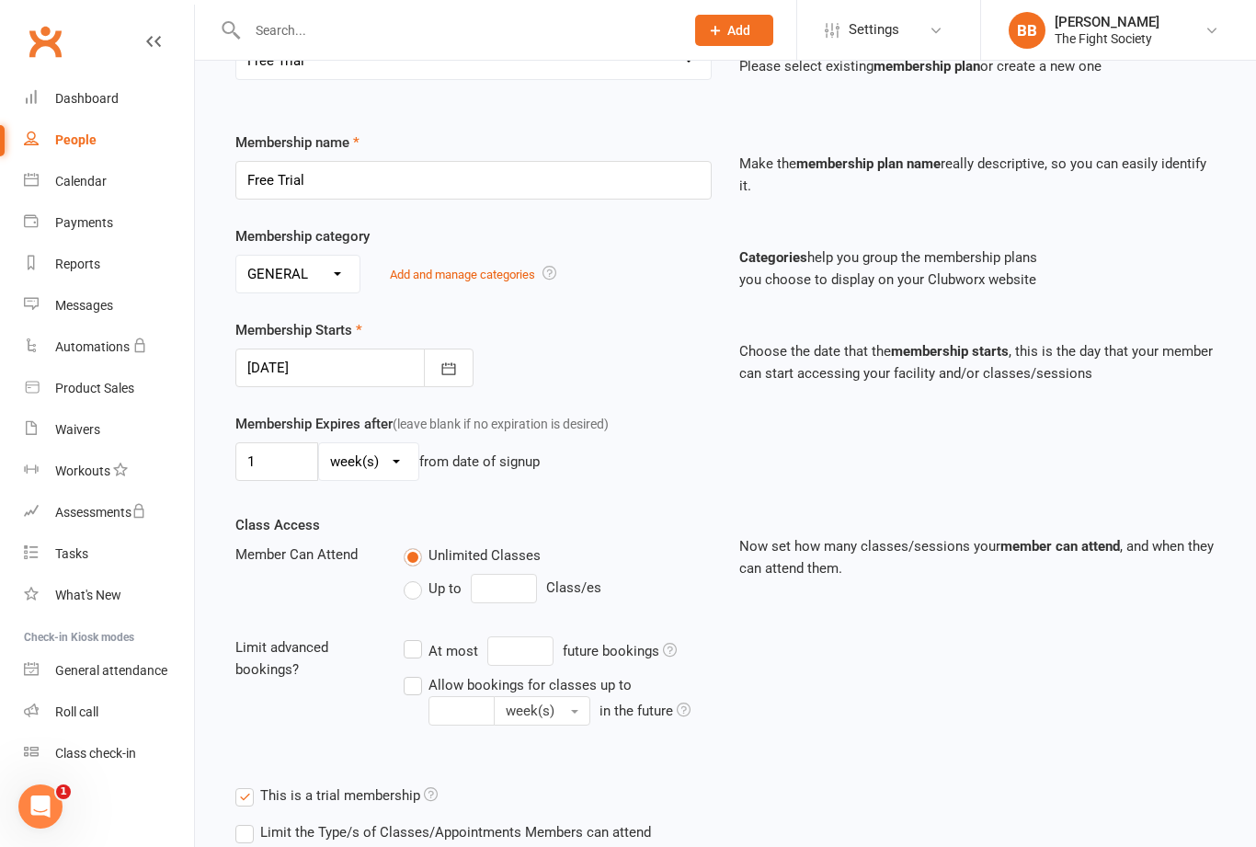
scroll to position [356, 0]
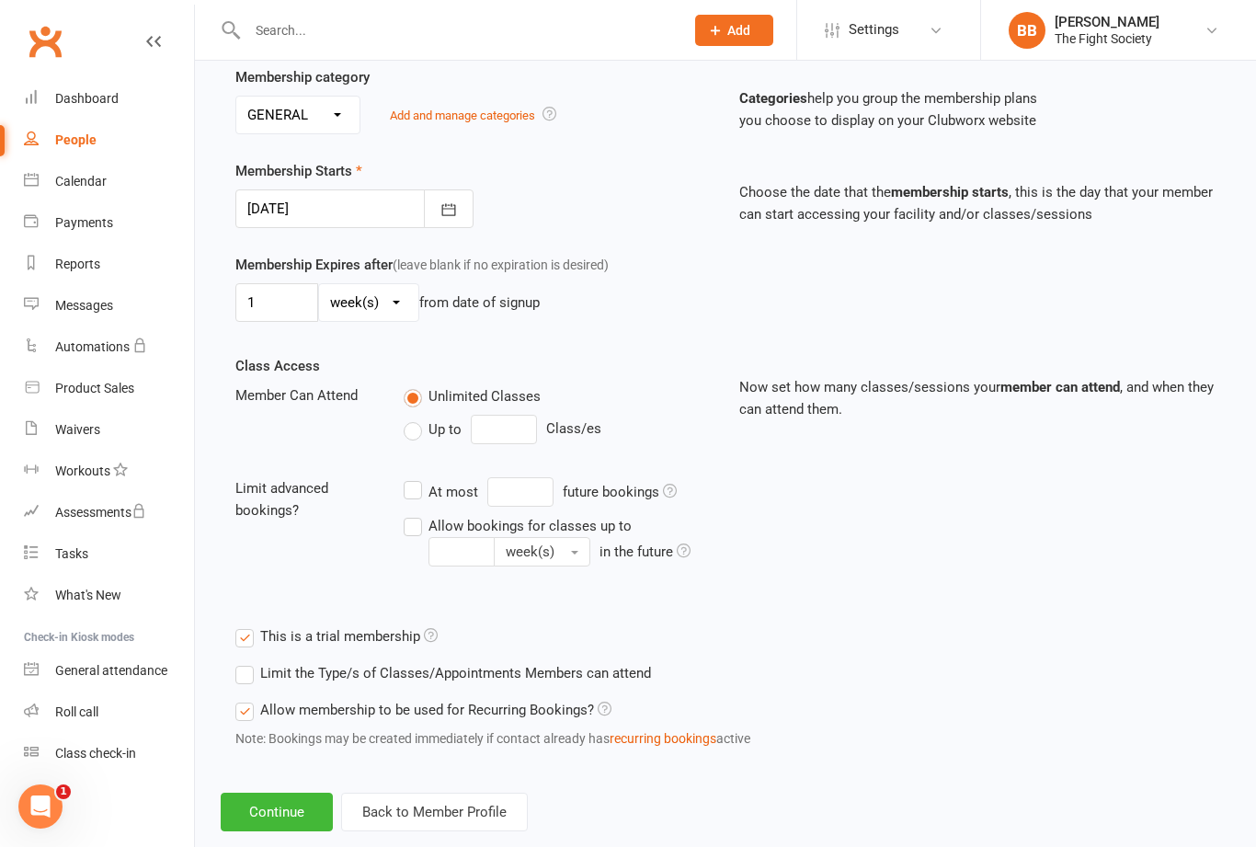
click at [290, 831] on button "Continue" at bounding box center [277, 812] width 112 height 39
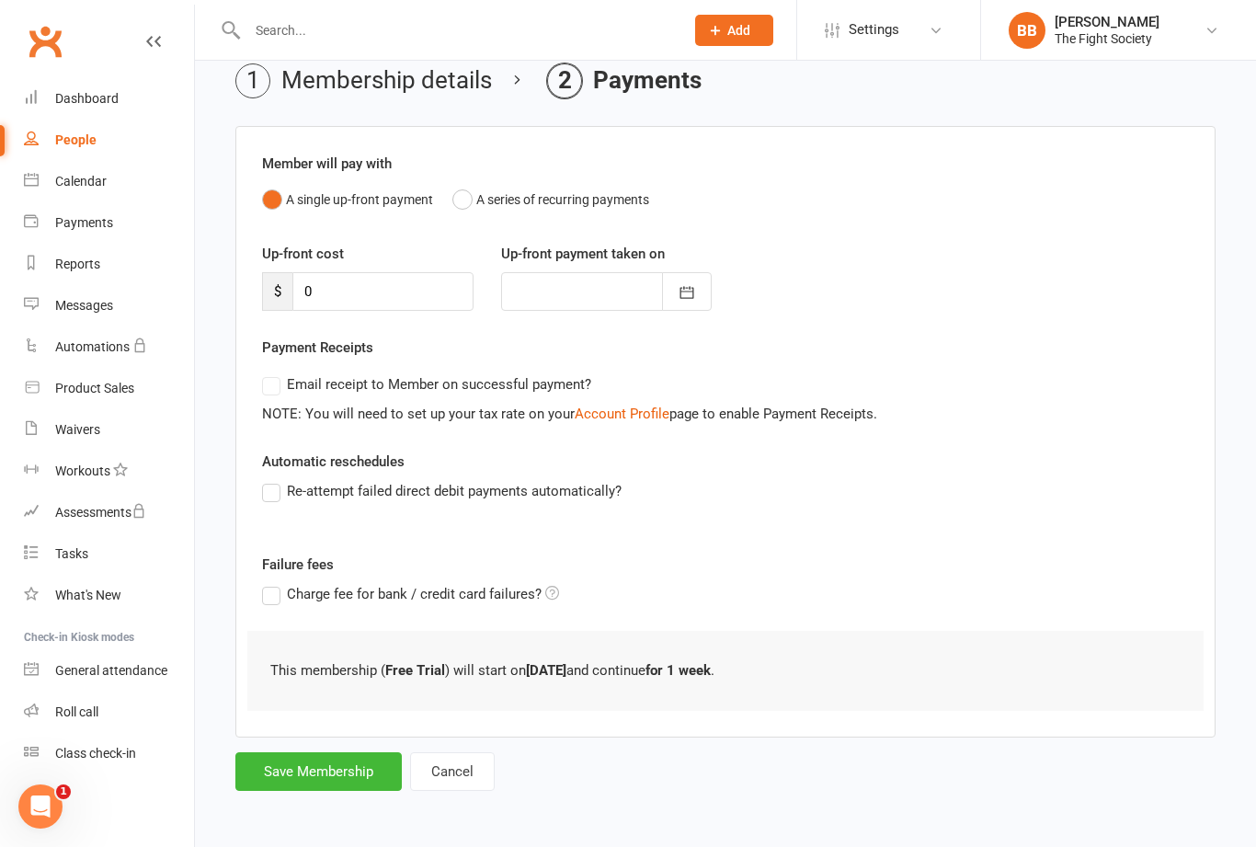
scroll to position [0, 0]
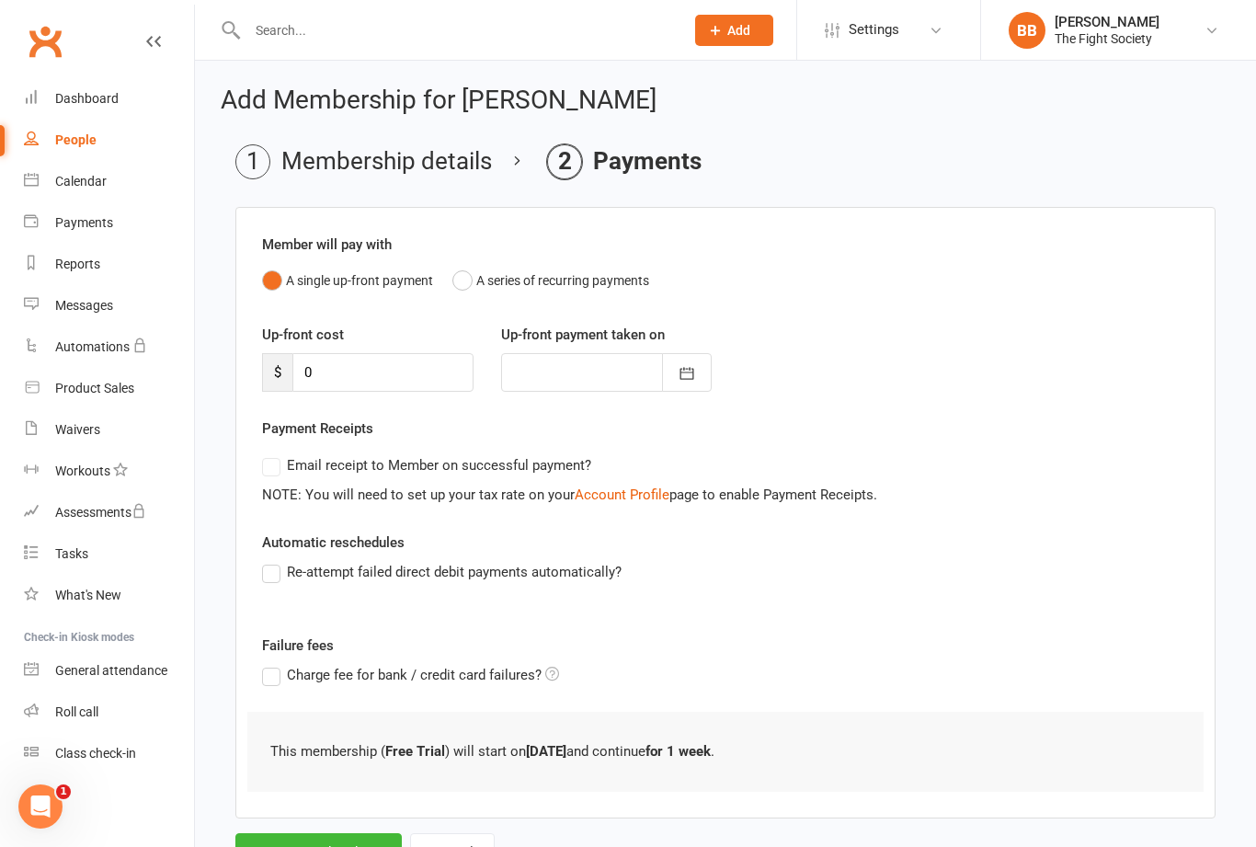
click at [332, 846] on button "Save Membership" at bounding box center [318, 852] width 166 height 39
